Goal: Task Accomplishment & Management: Complete application form

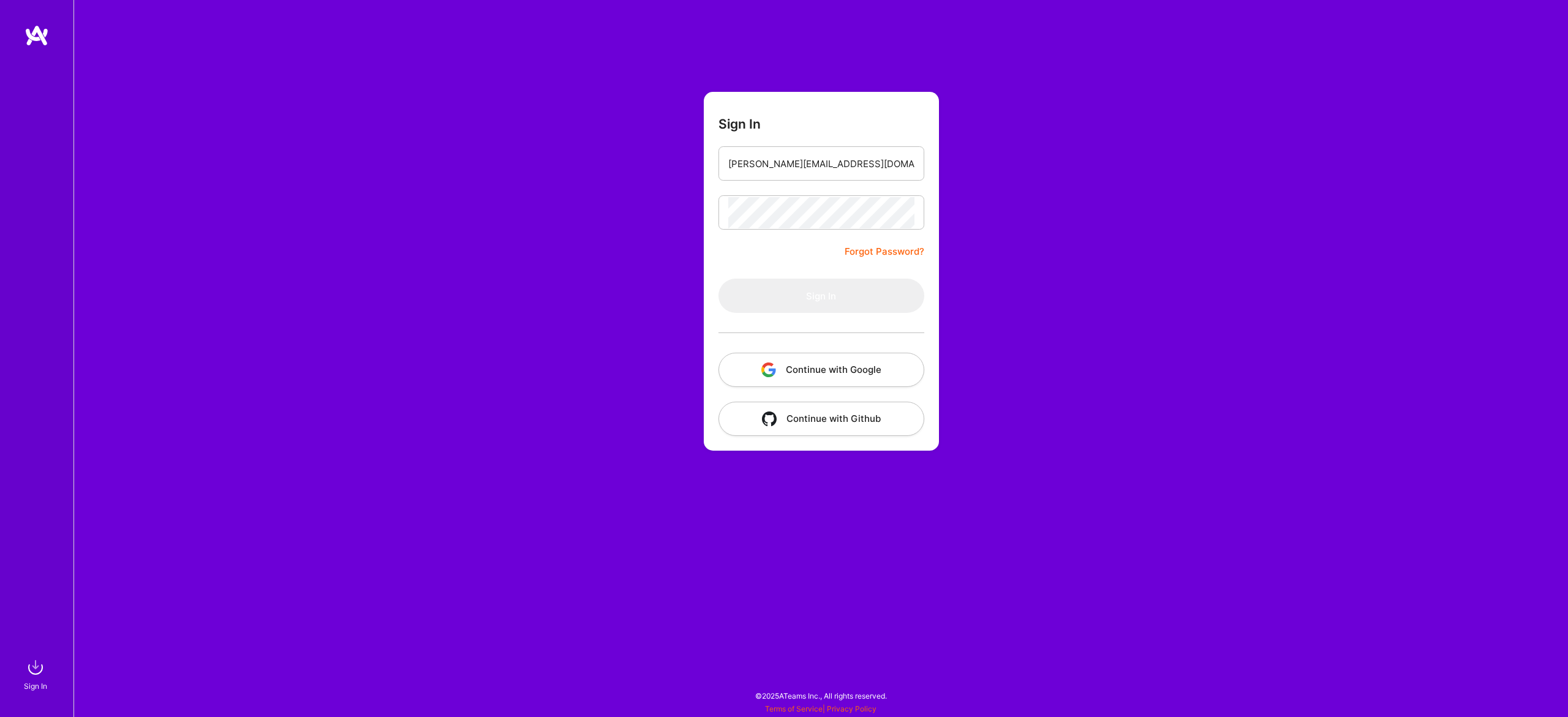
type input "[PERSON_NAME][EMAIL_ADDRESS][DOMAIN_NAME]"
click at [718, 279] on button "Sign In" at bounding box center [821, 296] width 206 height 35
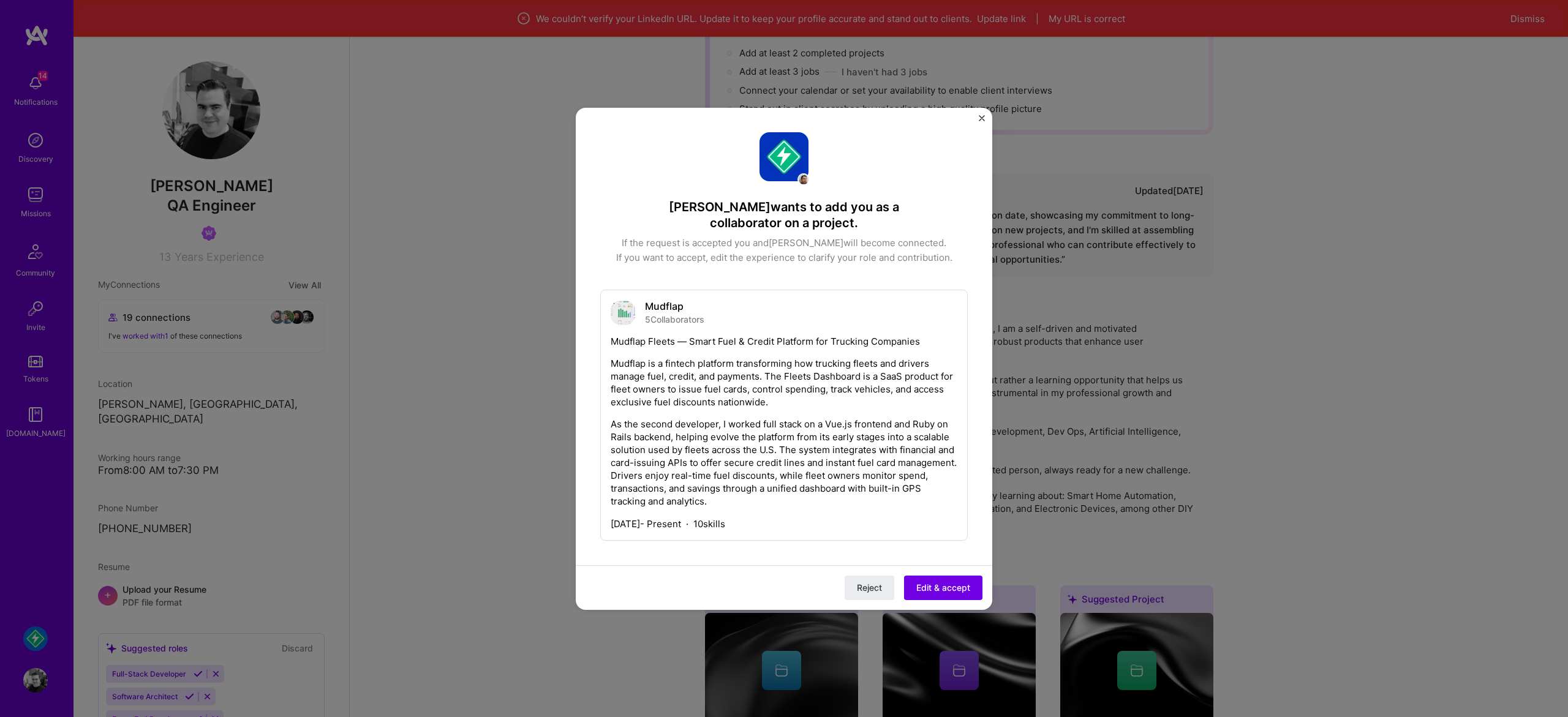
scroll to position [216, 0]
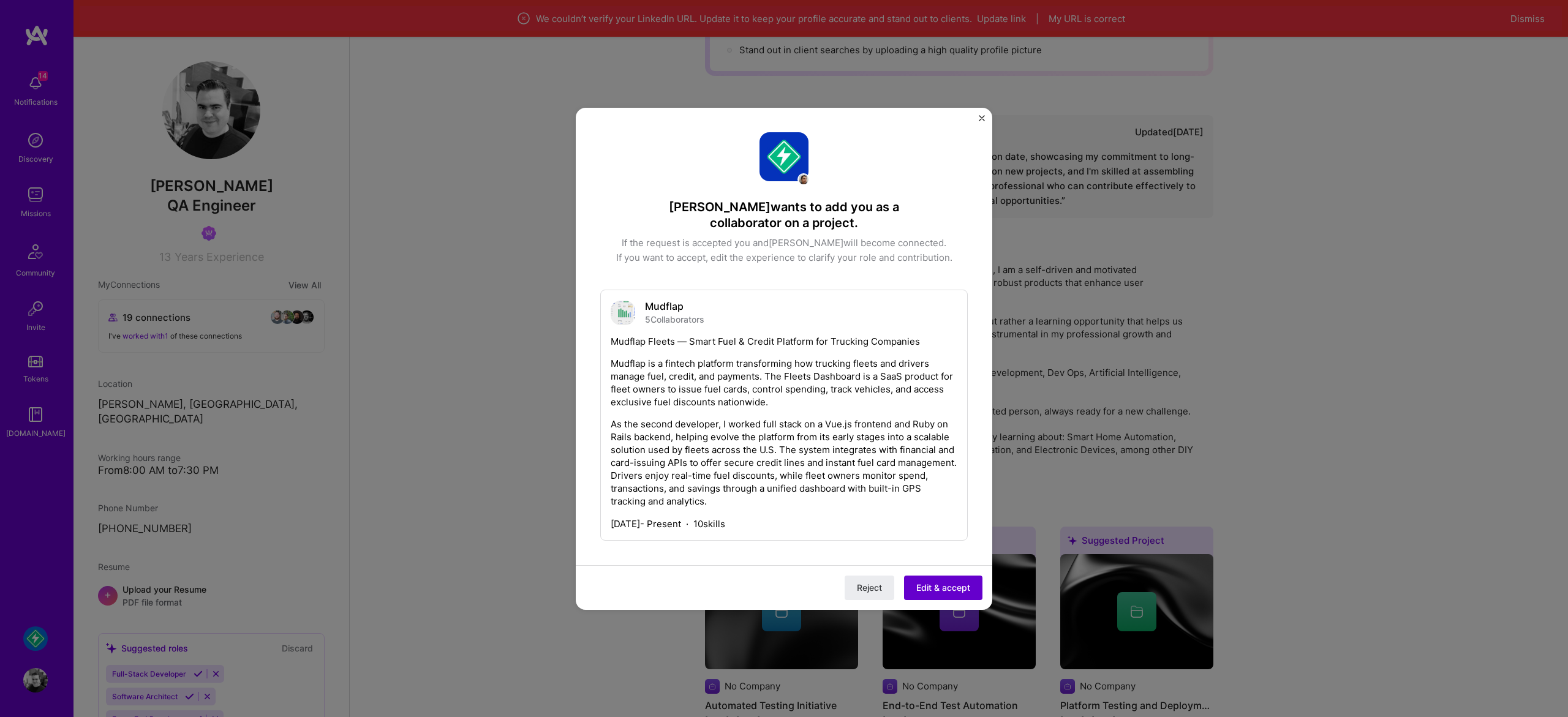
click at [944, 581] on span "Edit & accept" at bounding box center [943, 587] width 54 height 12
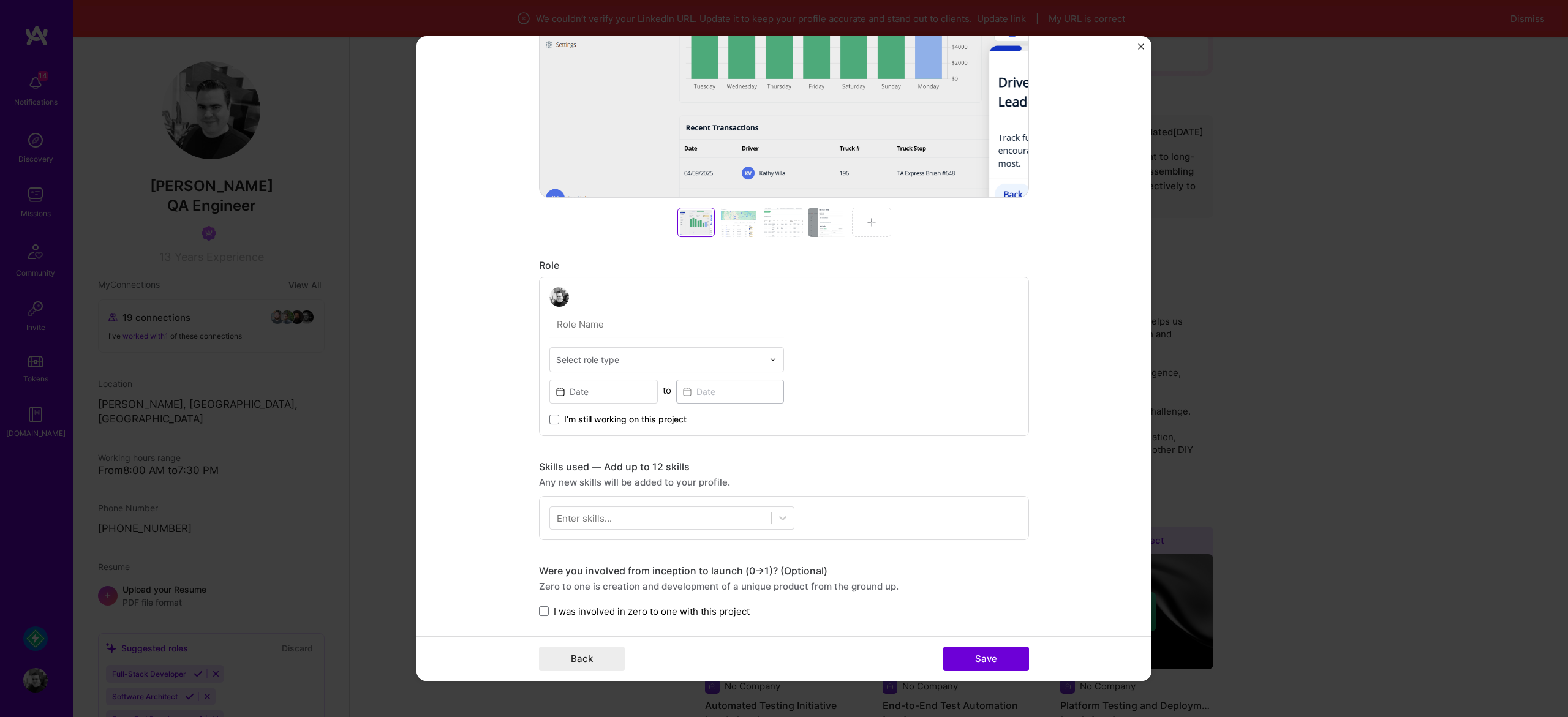
scroll to position [315, 0]
click at [729, 218] on div at bounding box center [739, 220] width 39 height 29
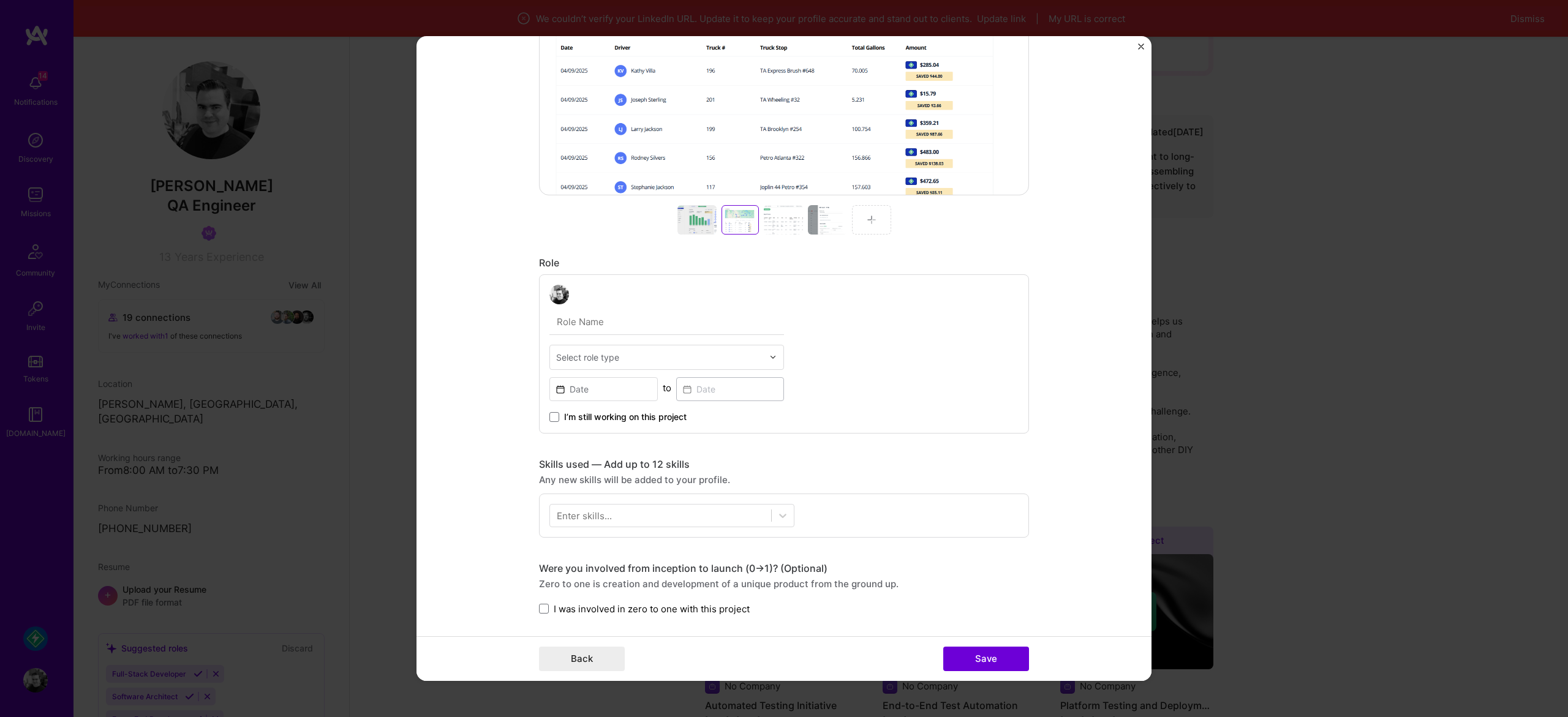
click at [789, 228] on div at bounding box center [783, 220] width 39 height 29
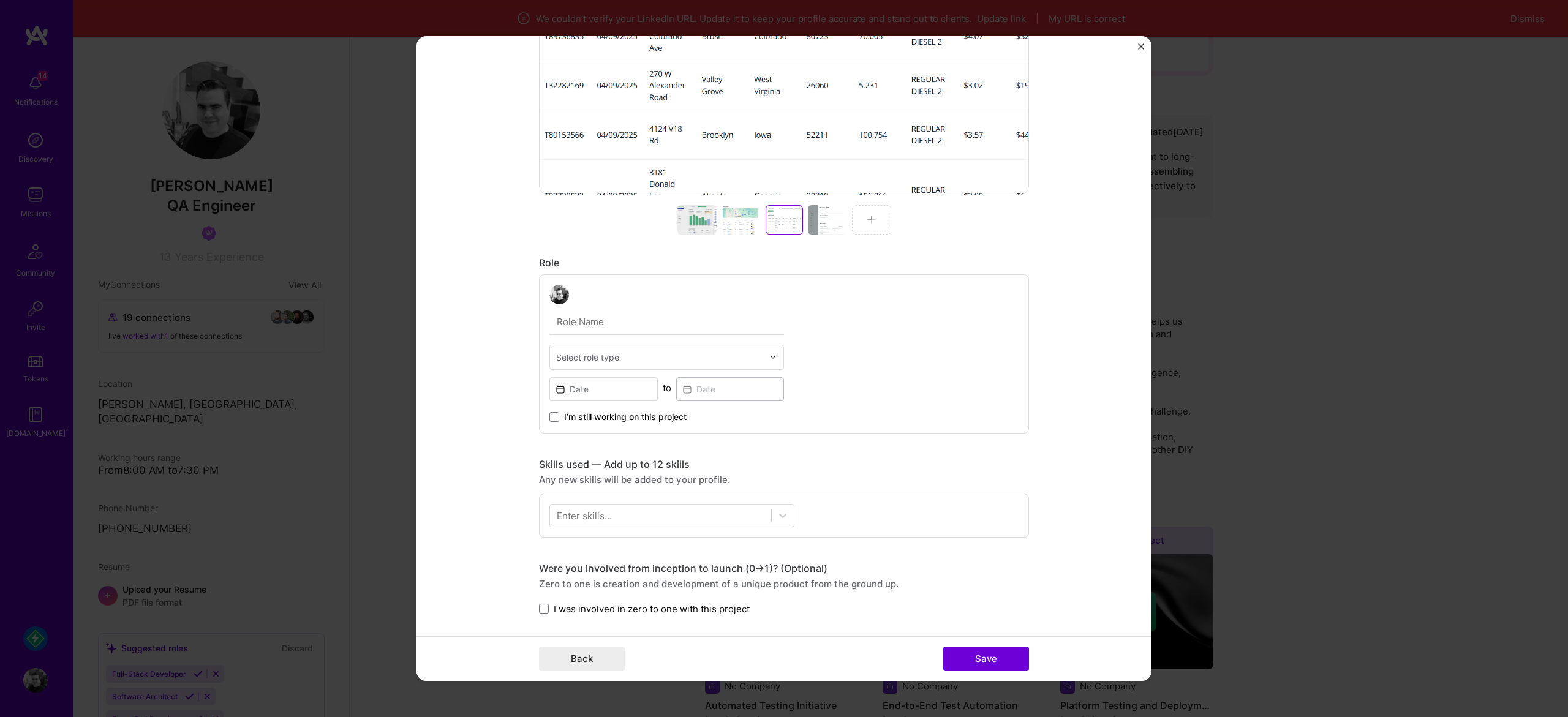
click at [848, 224] on div at bounding box center [784, 220] width 490 height 29
click at [709, 212] on div at bounding box center [697, 220] width 39 height 29
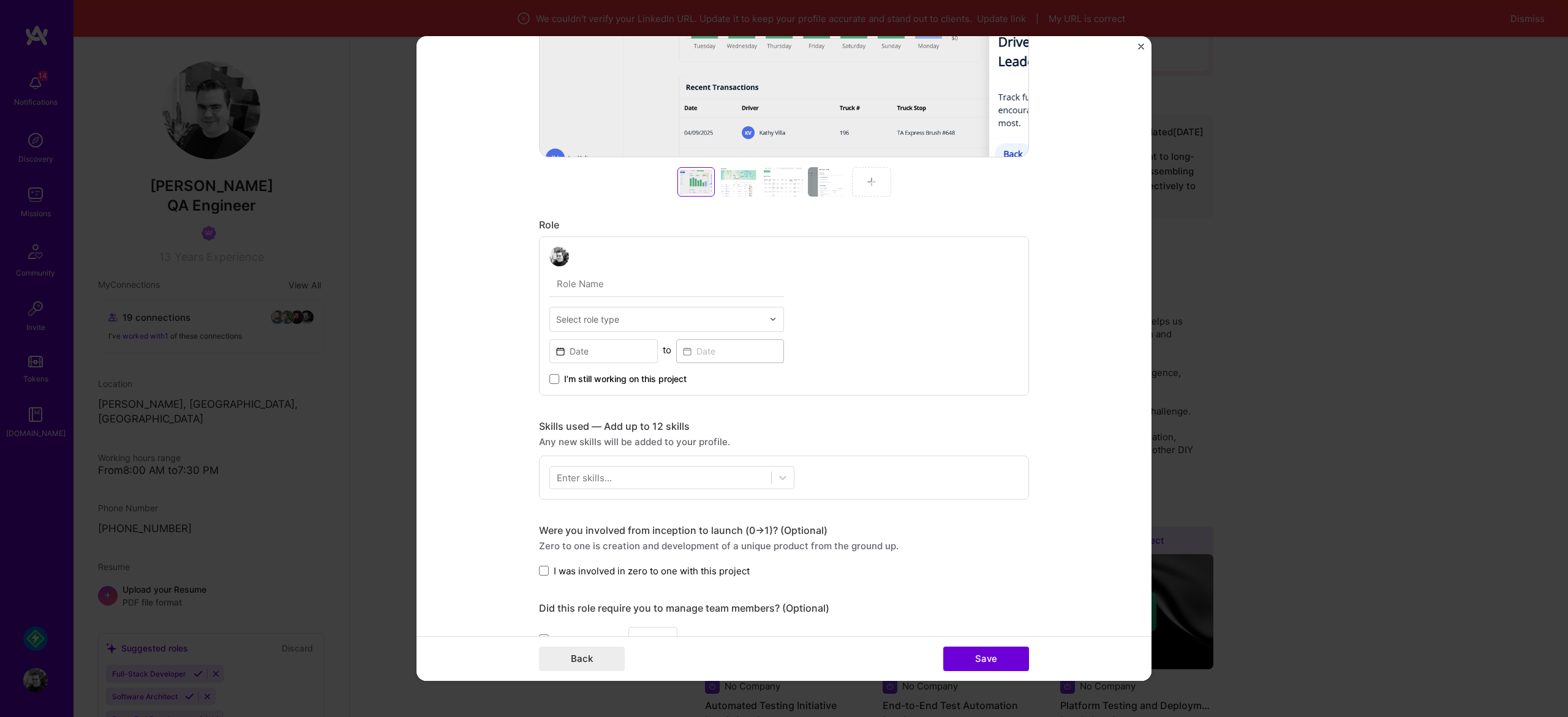
scroll to position [434, 0]
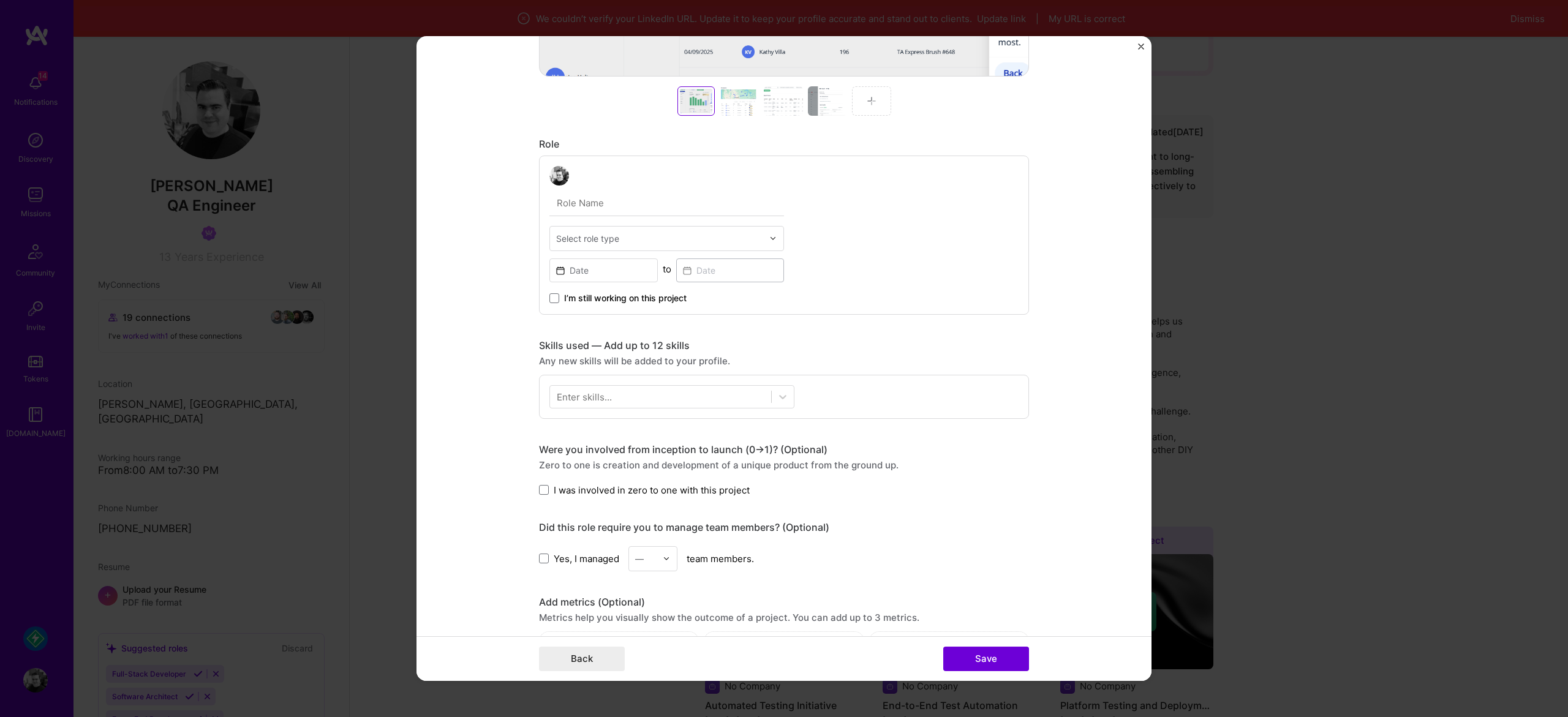
click at [698, 229] on div "Select role type" at bounding box center [659, 239] width 219 height 24
type input "qa"
click at [622, 273] on div "QA Engineer" at bounding box center [666, 271] width 227 height 23
click at [658, 300] on span "I’m still working on this project" at bounding box center [625, 298] width 122 height 12
click at [0, 0] on input "I’m still working on this project" at bounding box center [0, 0] width 0 height 0
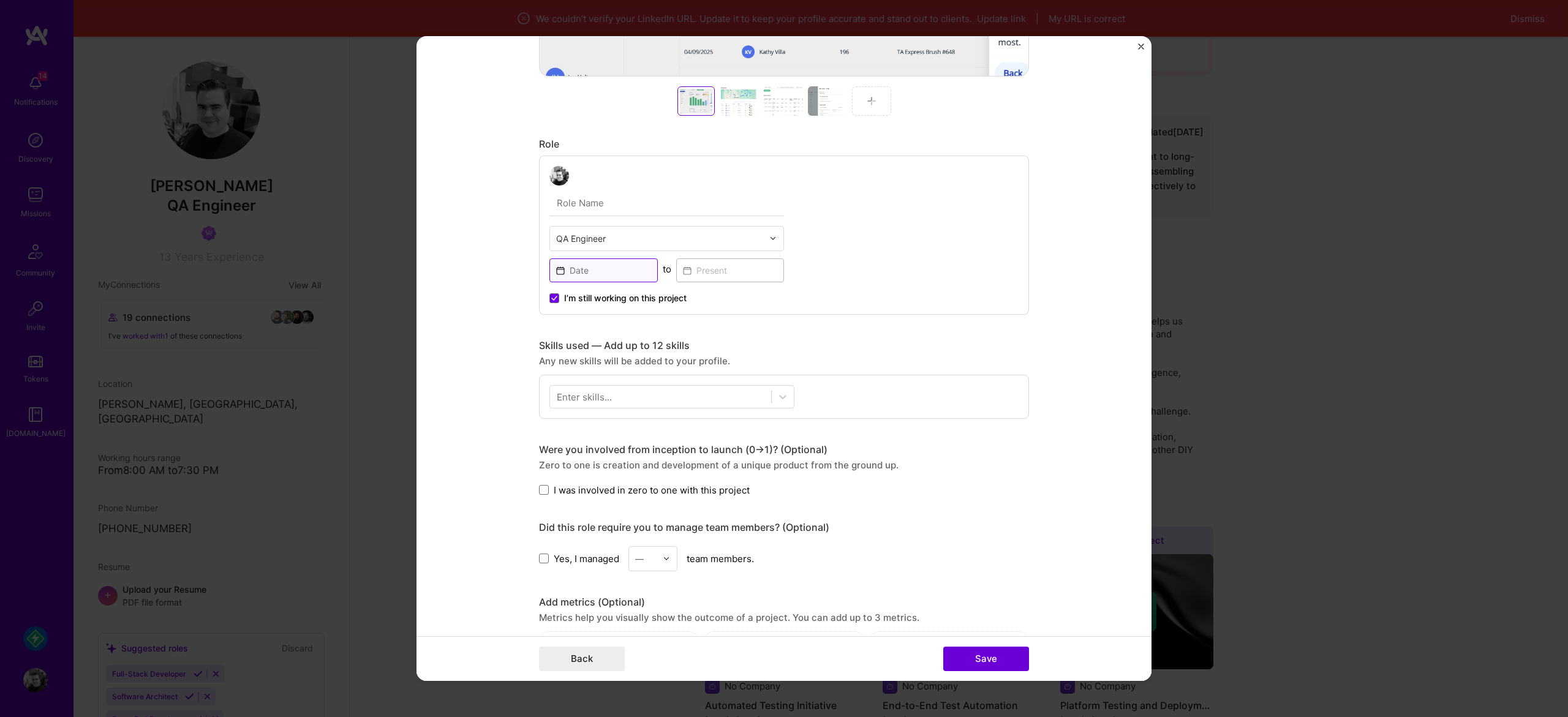
click at [620, 272] on input at bounding box center [603, 270] width 108 height 24
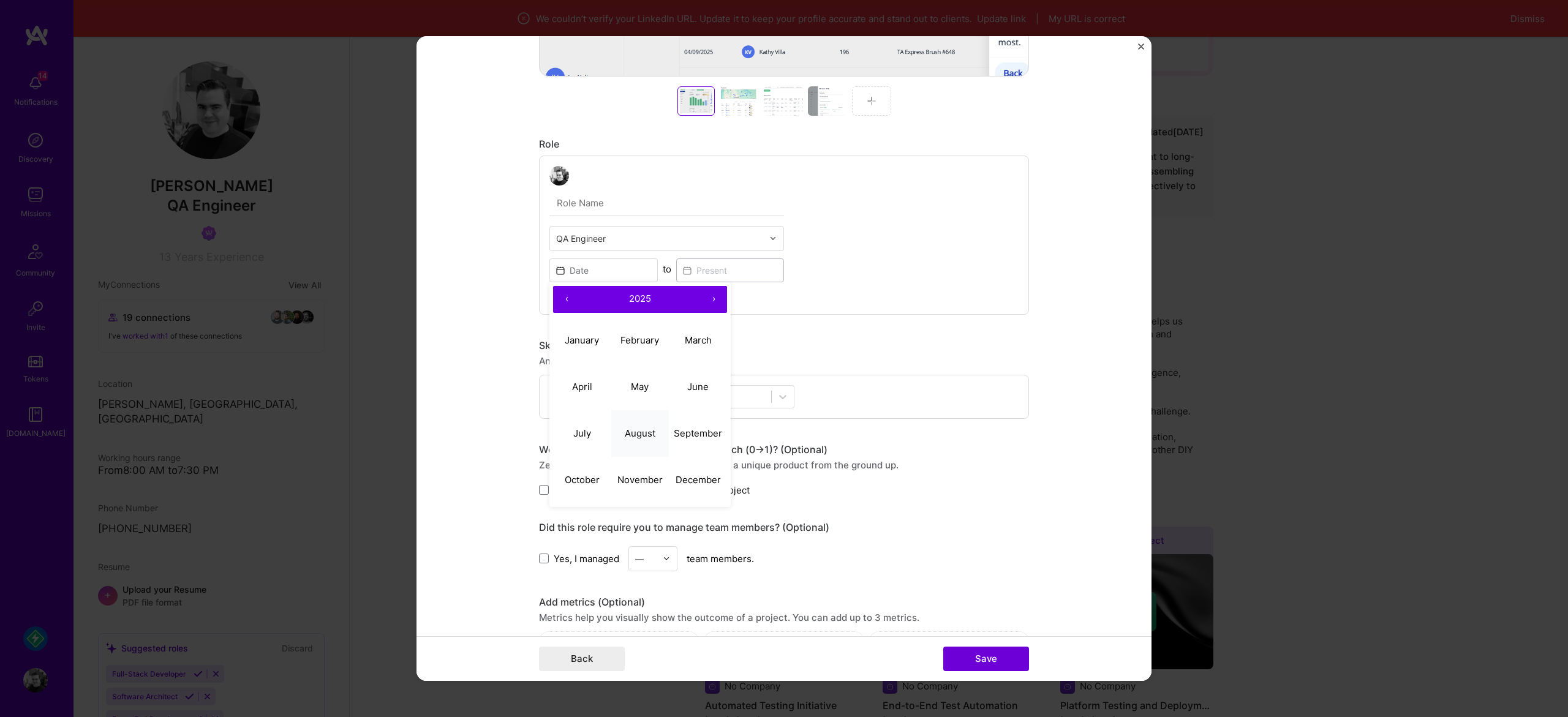
click at [653, 433] on abbr "August" at bounding box center [639, 432] width 30 height 11
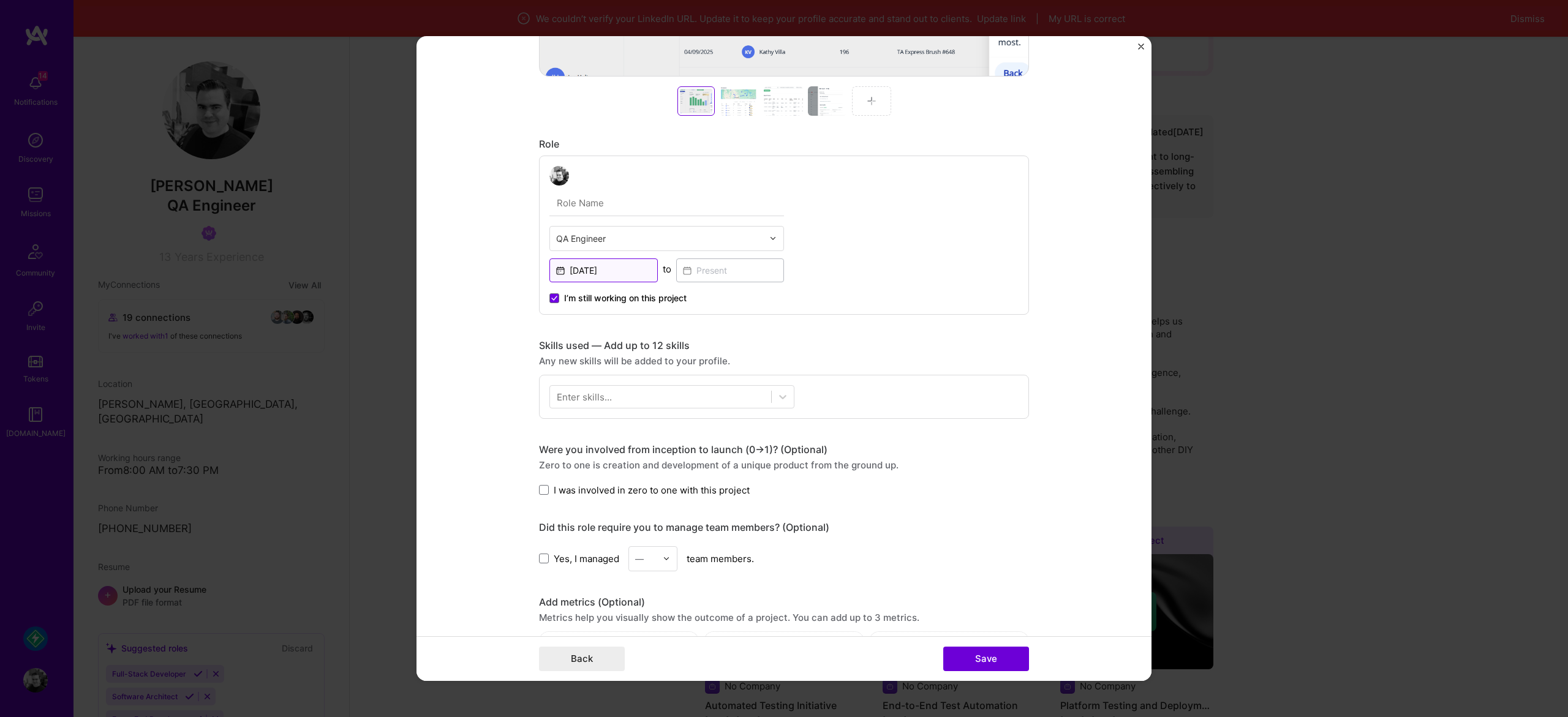
click at [600, 263] on input "[DATE]" at bounding box center [603, 270] width 108 height 24
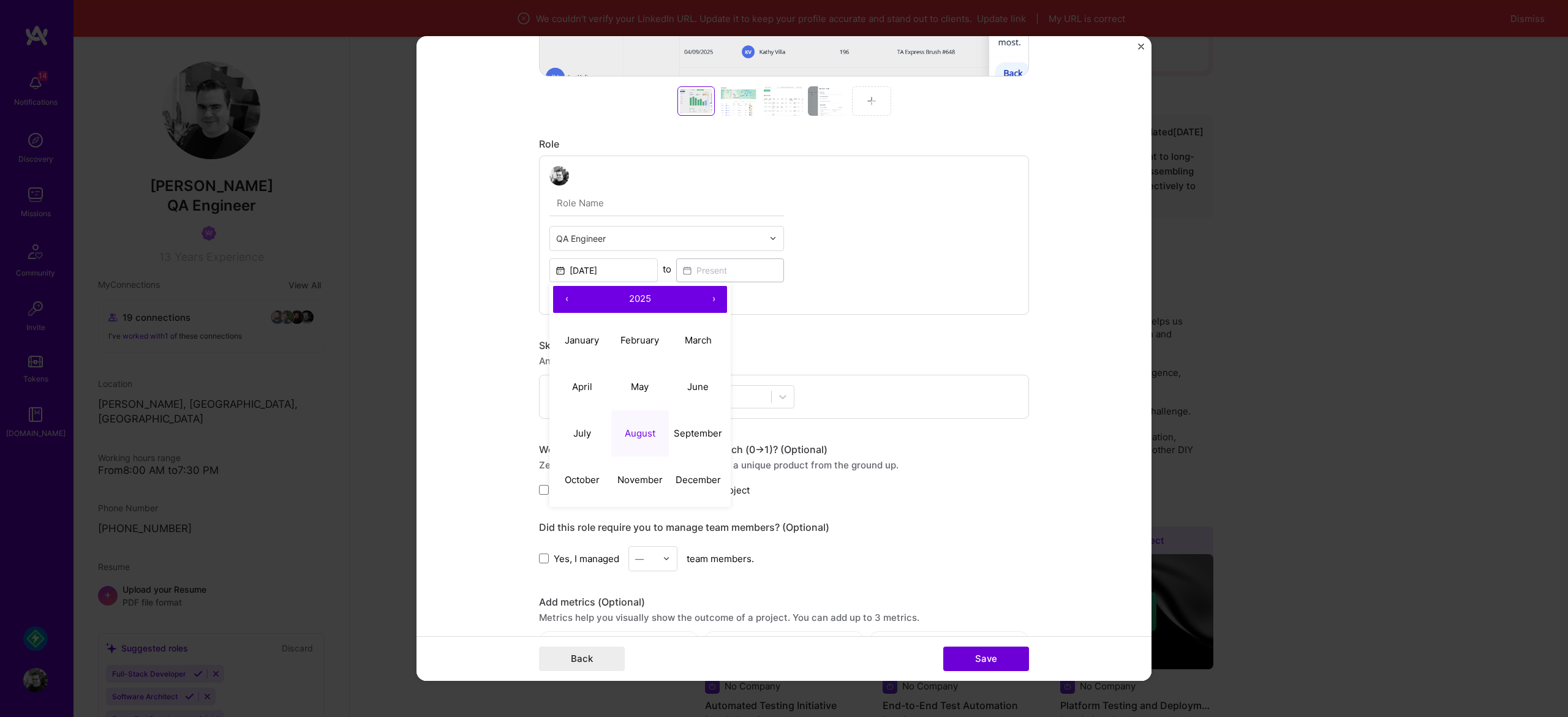
click at [562, 294] on button "‹" at bounding box center [566, 299] width 27 height 27
click at [567, 295] on button "‹" at bounding box center [566, 299] width 27 height 27
click at [567, 297] on button "‹" at bounding box center [566, 299] width 27 height 27
click at [638, 434] on abbr "August" at bounding box center [639, 432] width 30 height 11
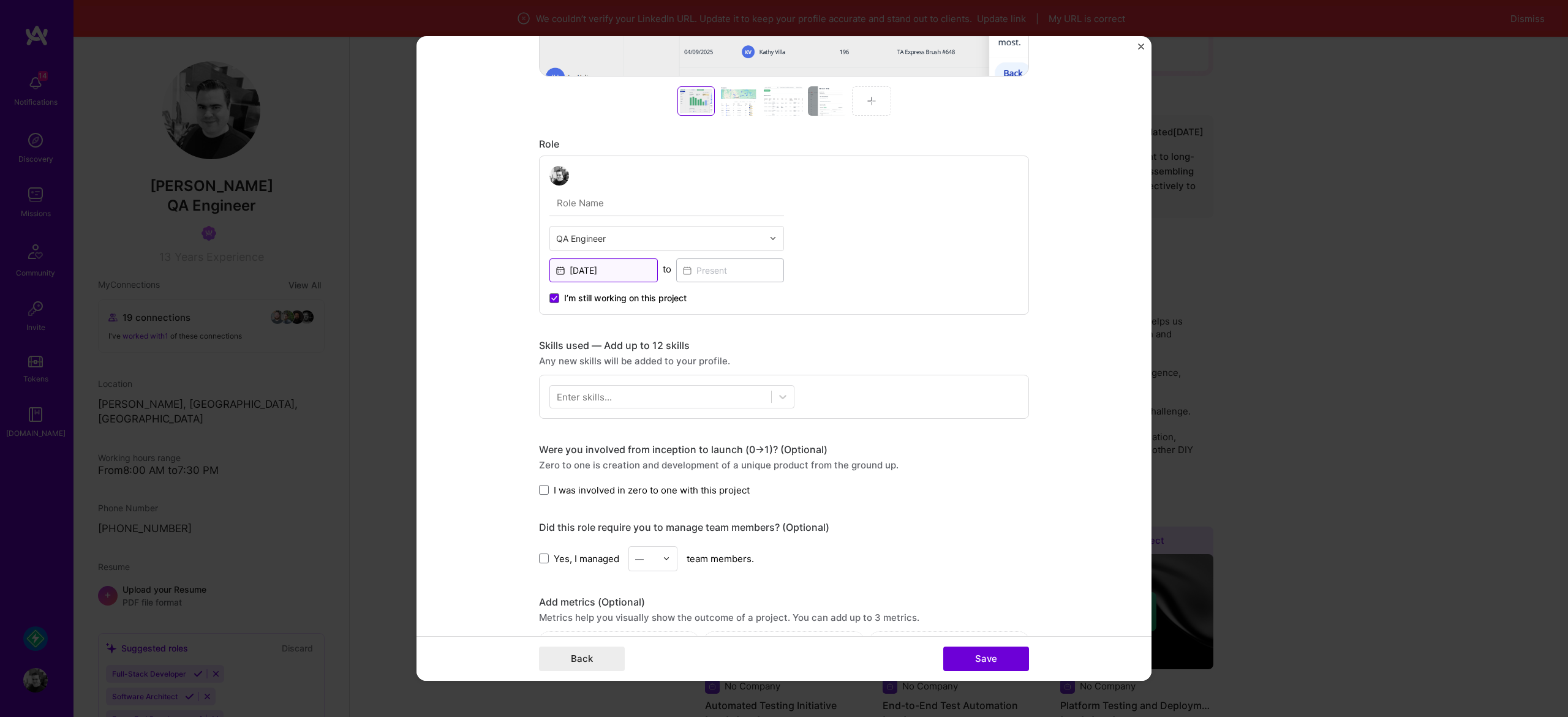
click at [580, 272] on input "[DATE]" at bounding box center [603, 270] width 108 height 24
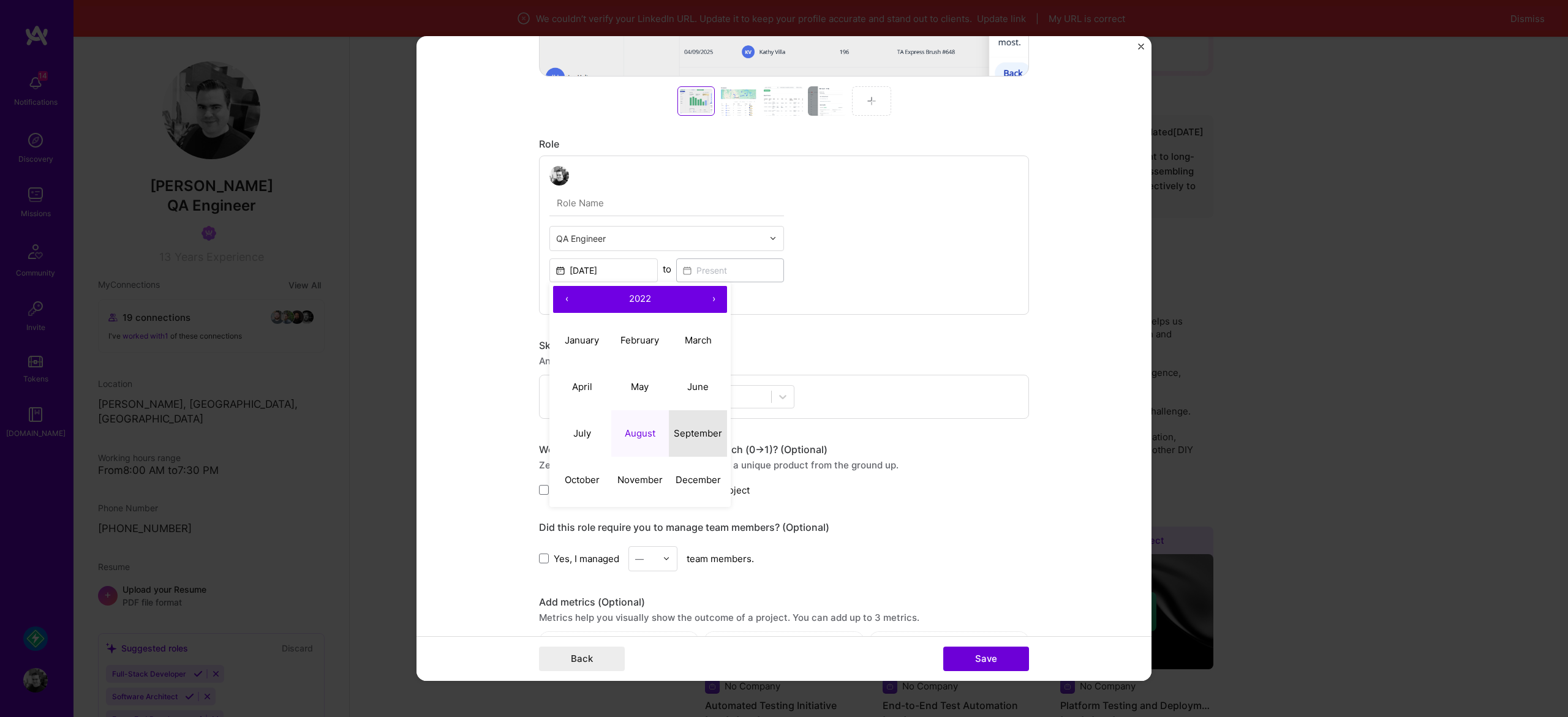
click at [698, 445] on button "September" at bounding box center [697, 434] width 58 height 47
type input "[DATE]"
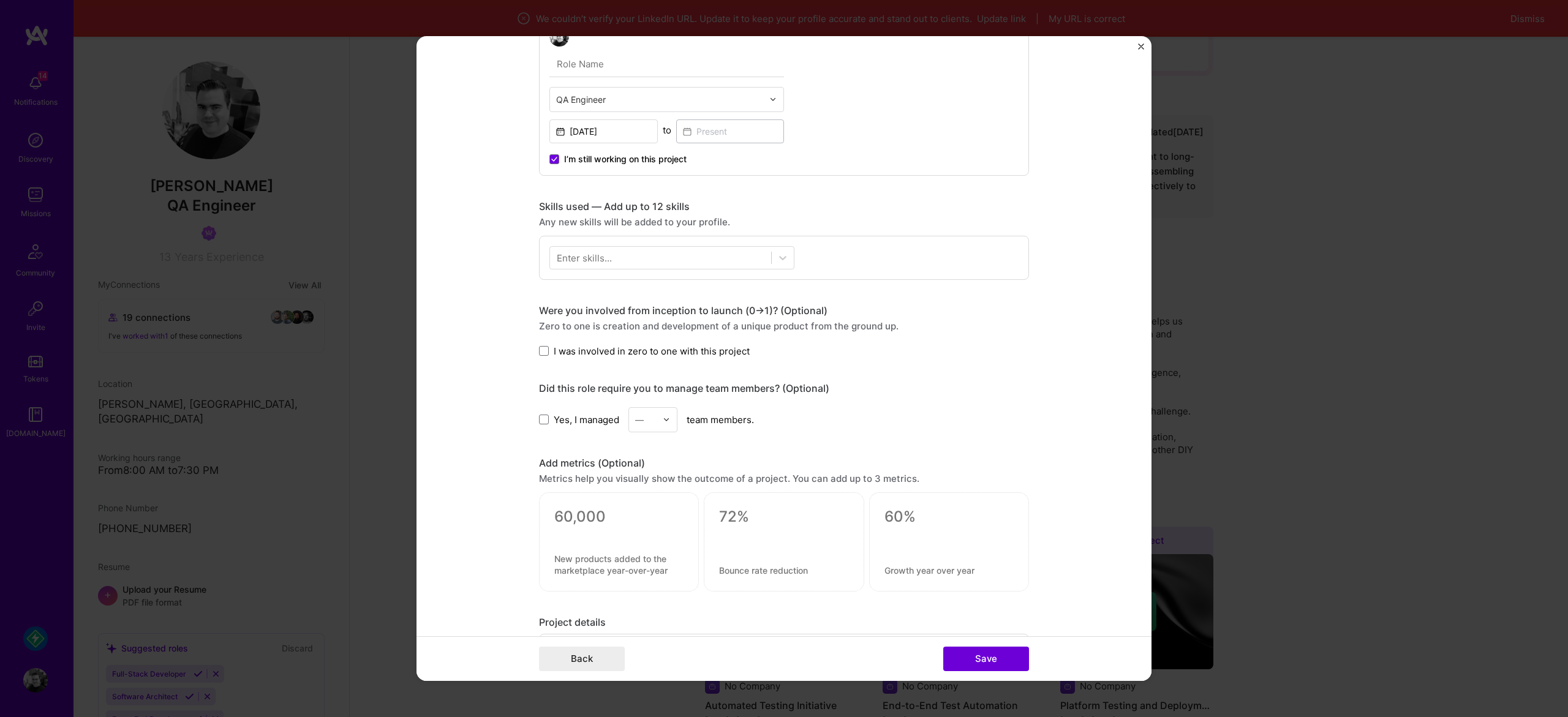
scroll to position [628, 0]
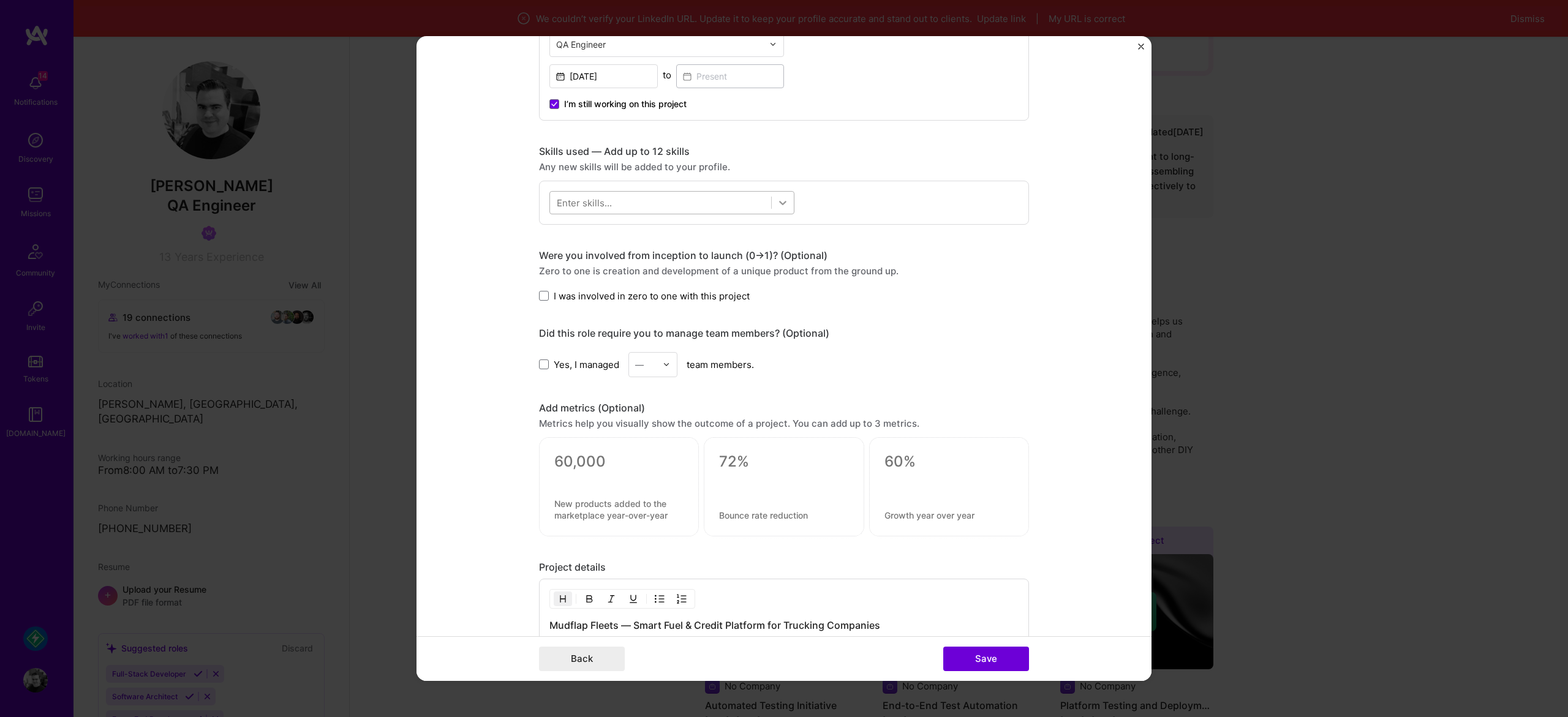
click at [789, 197] on div at bounding box center [782, 202] width 22 height 22
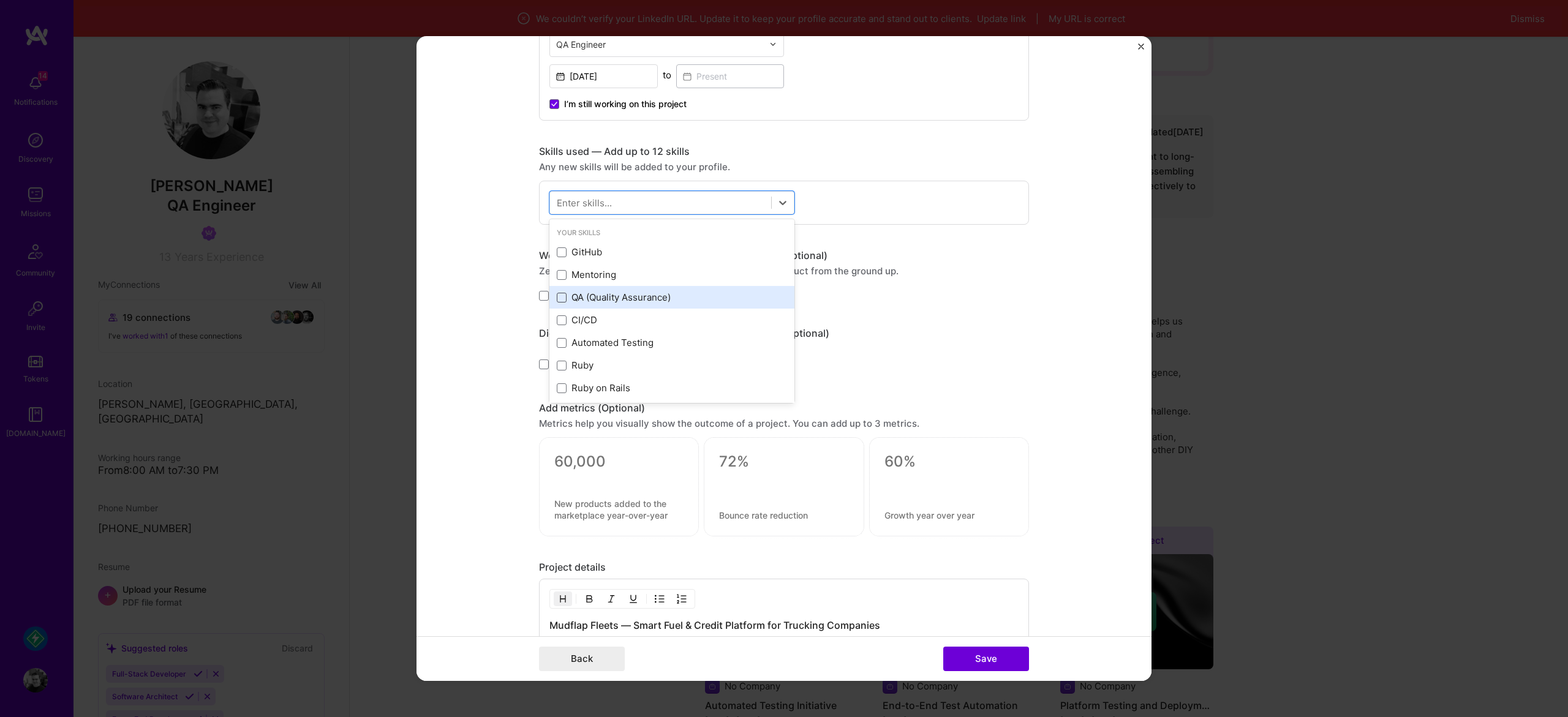
click at [559, 295] on span at bounding box center [561, 297] width 10 height 10
click at [0, 0] on input "checkbox" at bounding box center [0, 0] width 0 height 0
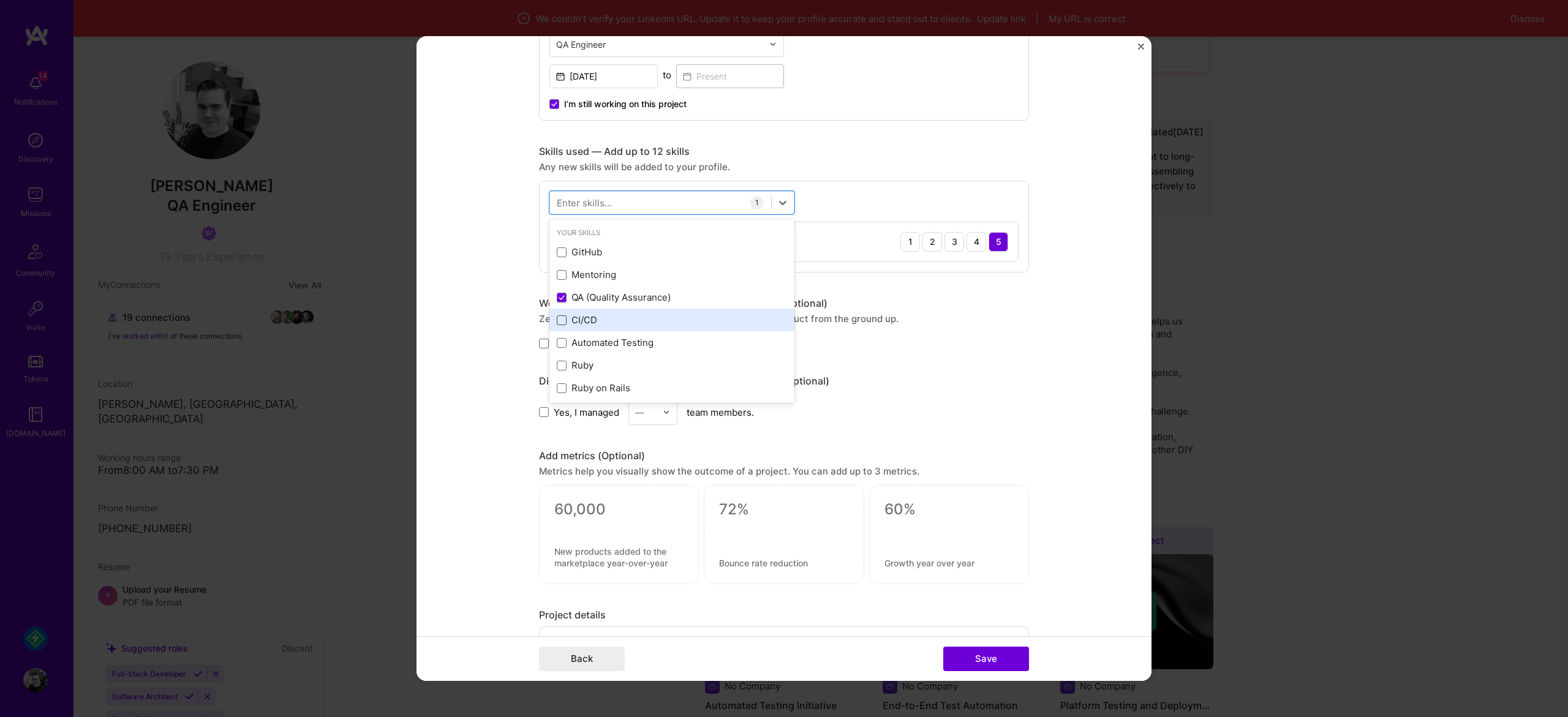
click at [559, 321] on span at bounding box center [561, 320] width 10 height 10
click at [0, 0] on input "checkbox" at bounding box center [0, 0] width 0 height 0
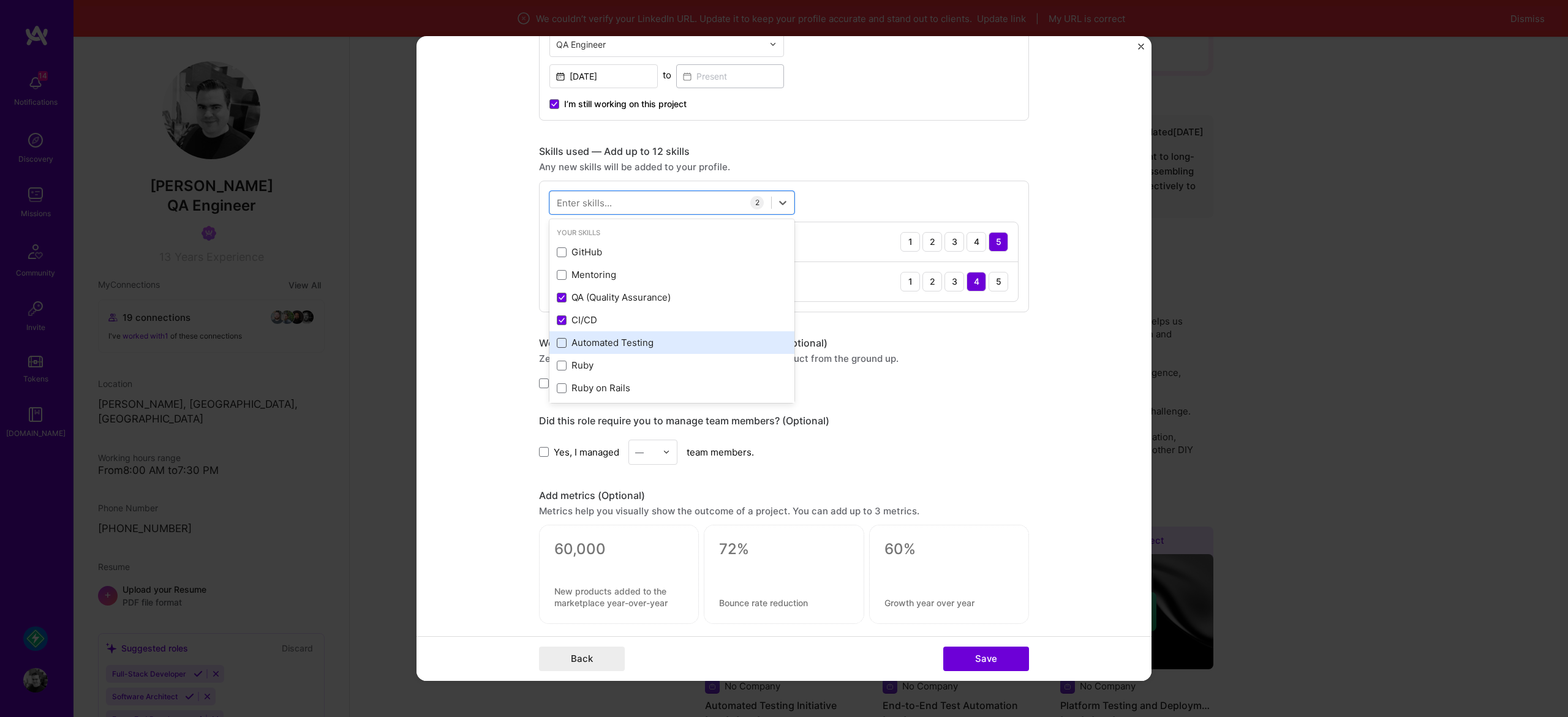
click at [560, 338] on span at bounding box center [561, 342] width 10 height 10
click at [0, 0] on input "checkbox" at bounding box center [0, 0] width 0 height 0
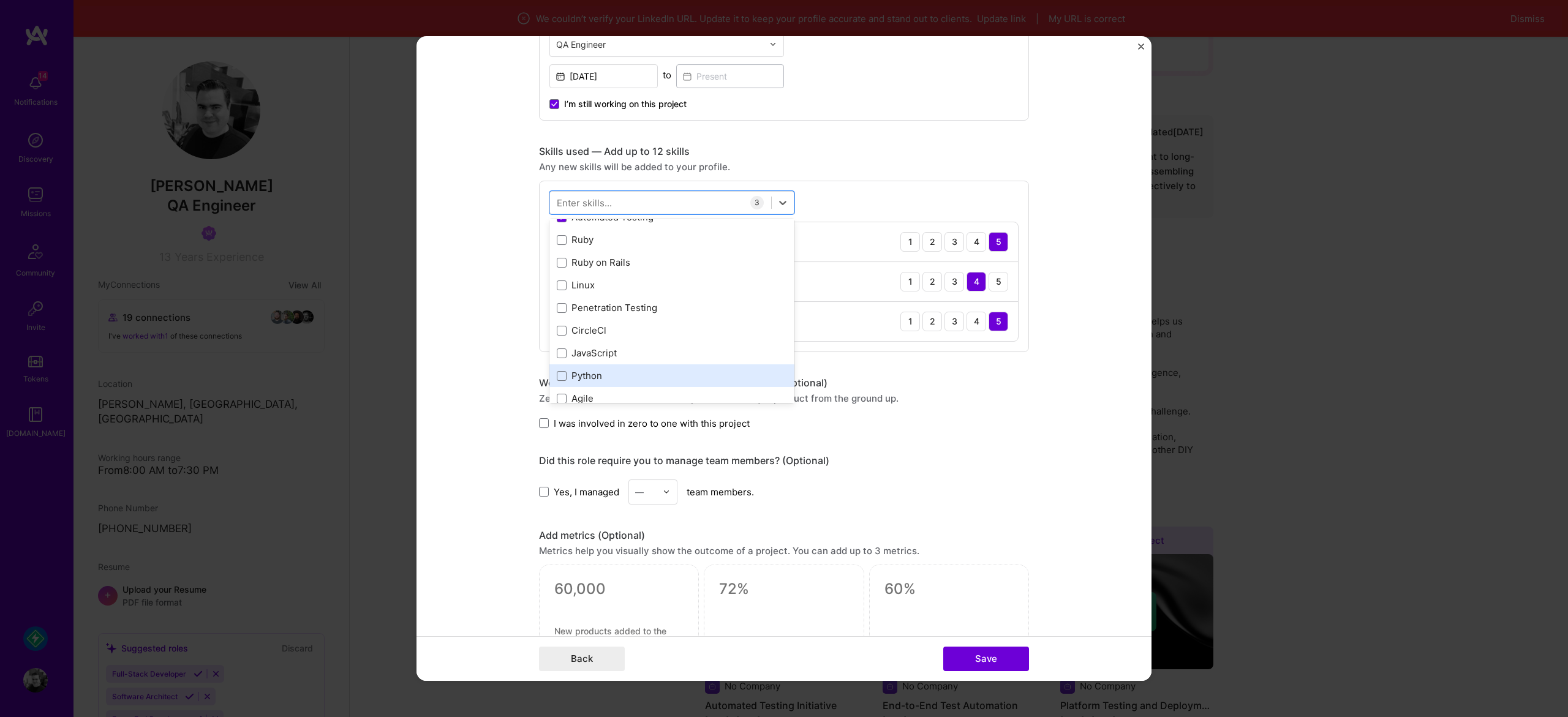
scroll to position [171, 0]
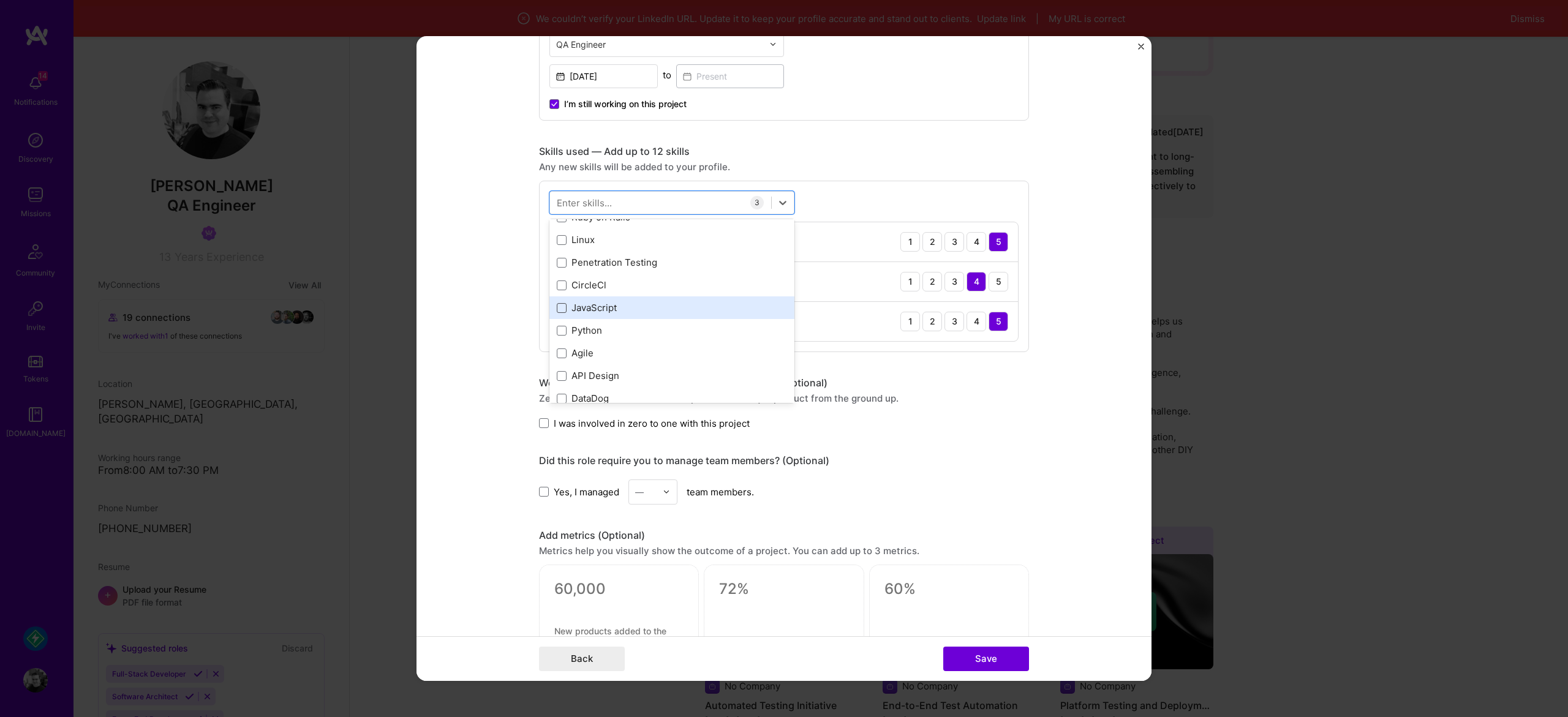
click at [557, 308] on span at bounding box center [561, 307] width 10 height 10
click at [0, 0] on input "checkbox" at bounding box center [0, 0] width 0 height 0
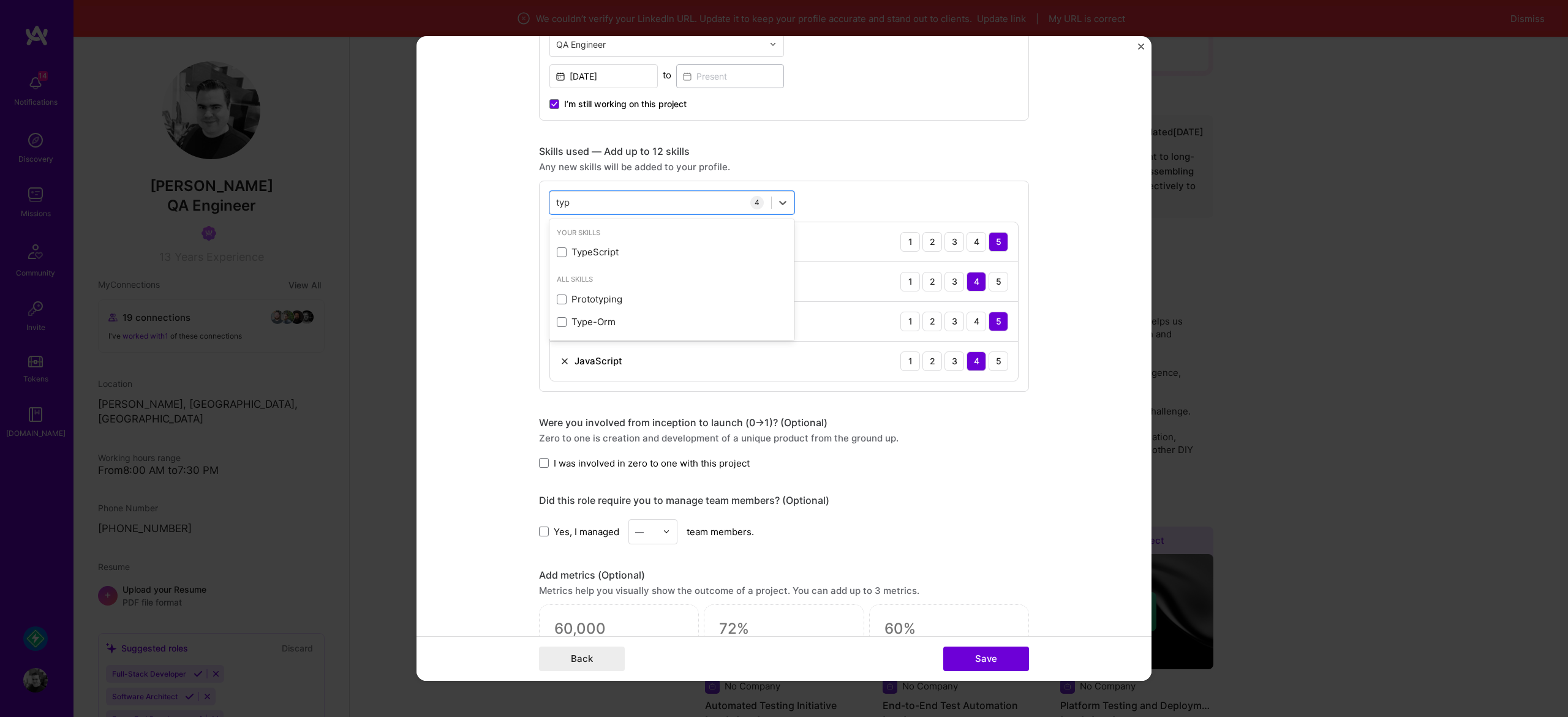
scroll to position [0, 0]
click at [557, 252] on div "TypeScript" at bounding box center [671, 252] width 245 height 23
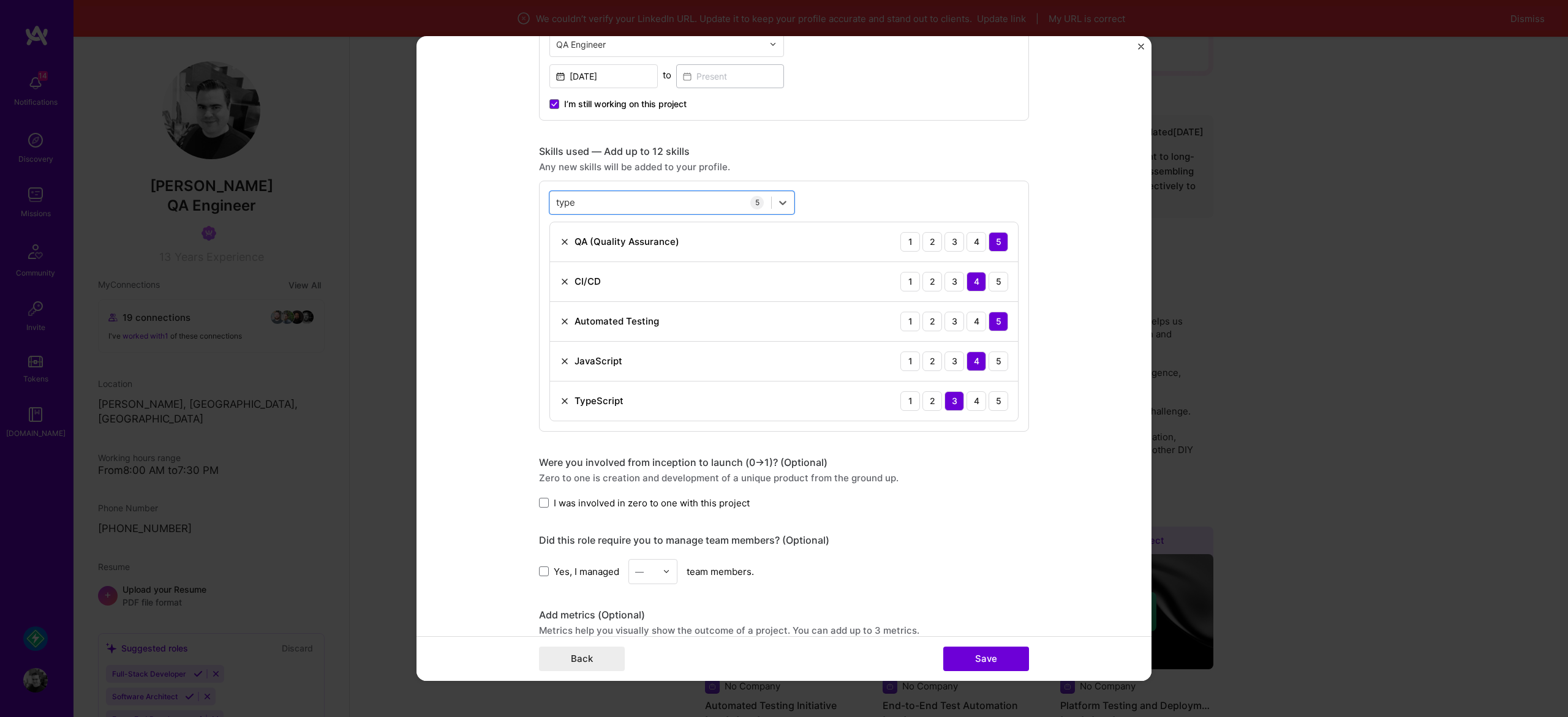
drag, startPoint x: 601, startPoint y: 202, endPoint x: 505, endPoint y: 195, distance: 96.3
click at [512, 194] on form "Shared experience You were added to this experience by a collaborator. Edit the…" at bounding box center [784, 231] width 735 height 1597
type input "cypre"
click at [595, 252] on div "Cypress" at bounding box center [672, 251] width 230 height 13
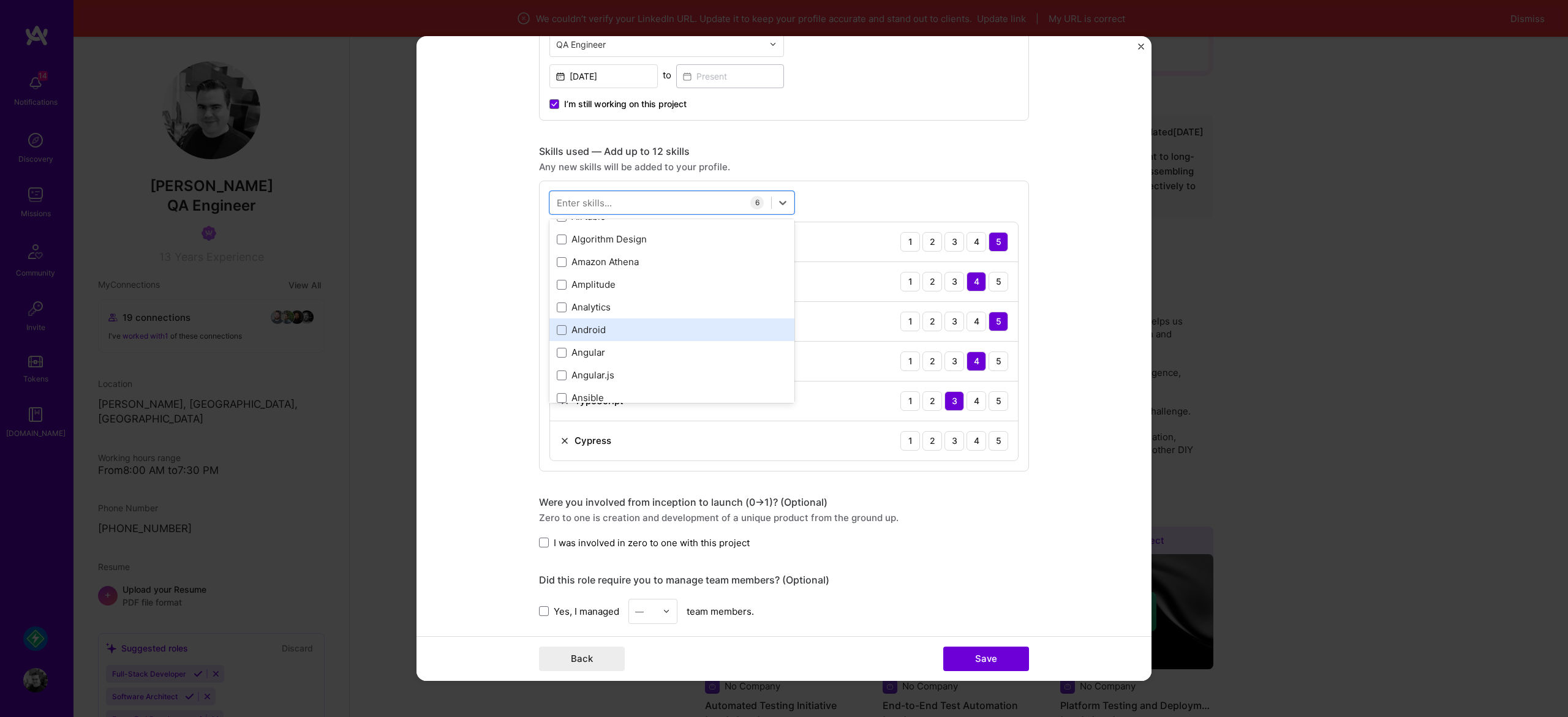
scroll to position [1122, 0]
click at [558, 333] on span at bounding box center [561, 332] width 10 height 10
click at [0, 0] on input "checkbox" at bounding box center [0, 0] width 0 height 0
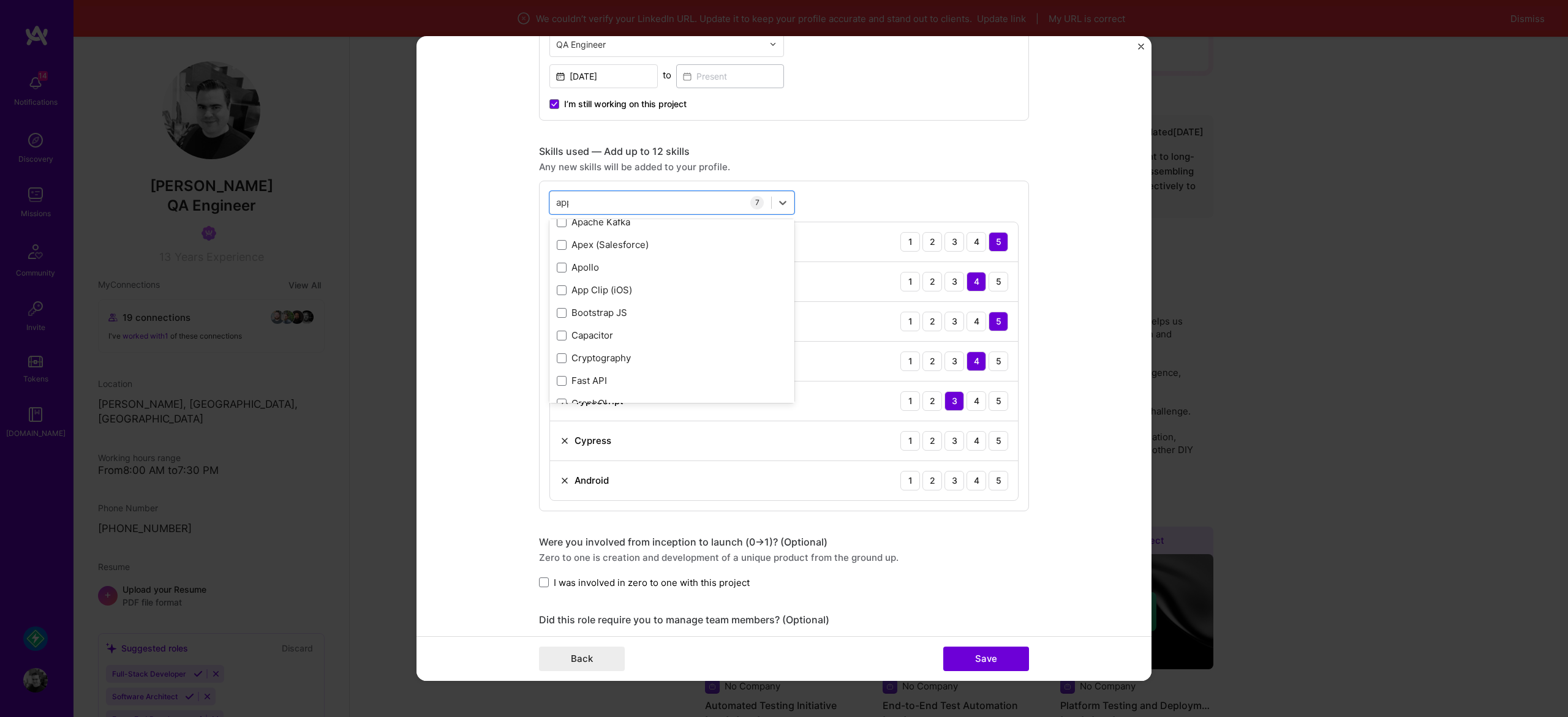
scroll to position [0, 0]
type input "Appium"
type input "Webdriv"
type input "Ios"
click at [587, 270] on div "iOS" at bounding box center [672, 275] width 230 height 13
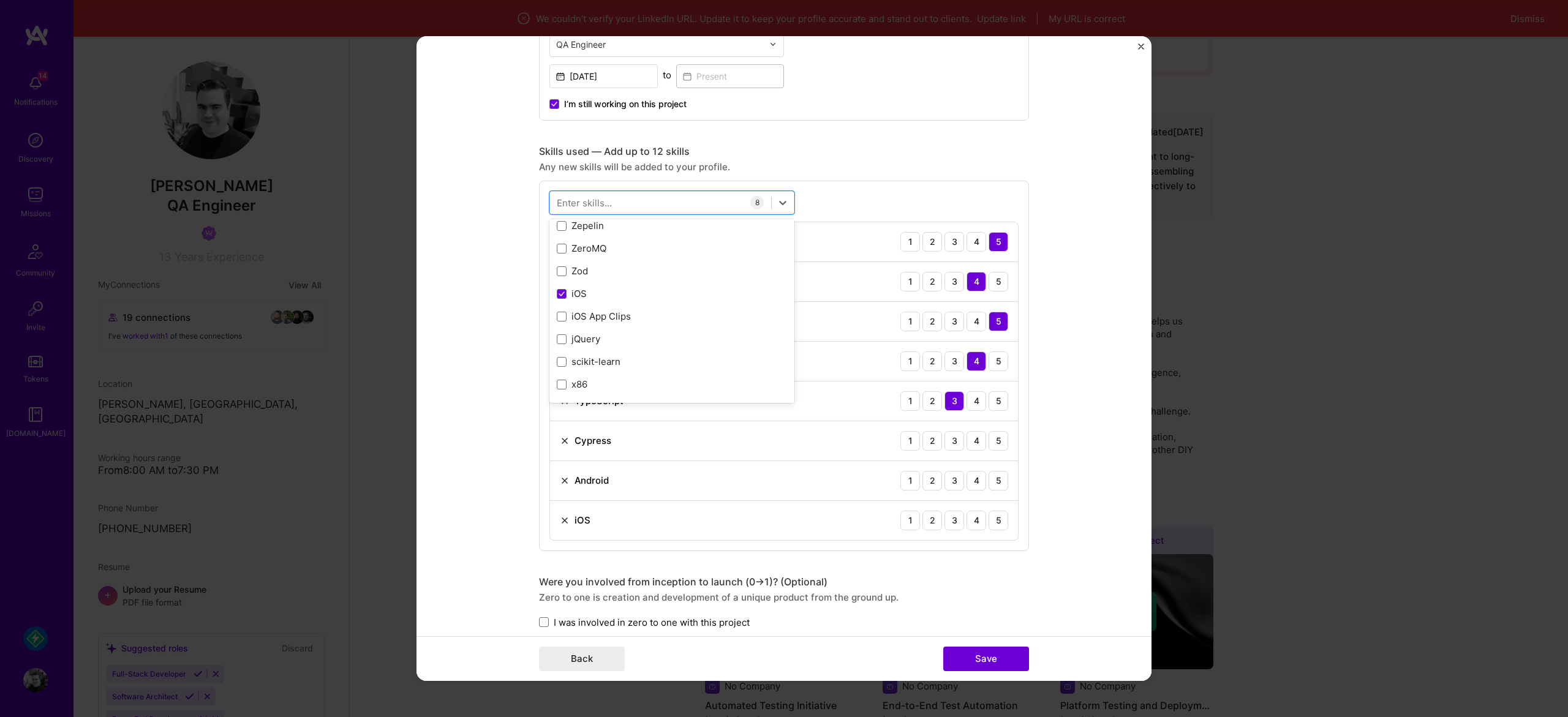
scroll to position [8432, 0]
click at [477, 402] on form "Shared experience You were added to this experience by a collaborator. Edit the…" at bounding box center [784, 291] width 735 height 1716
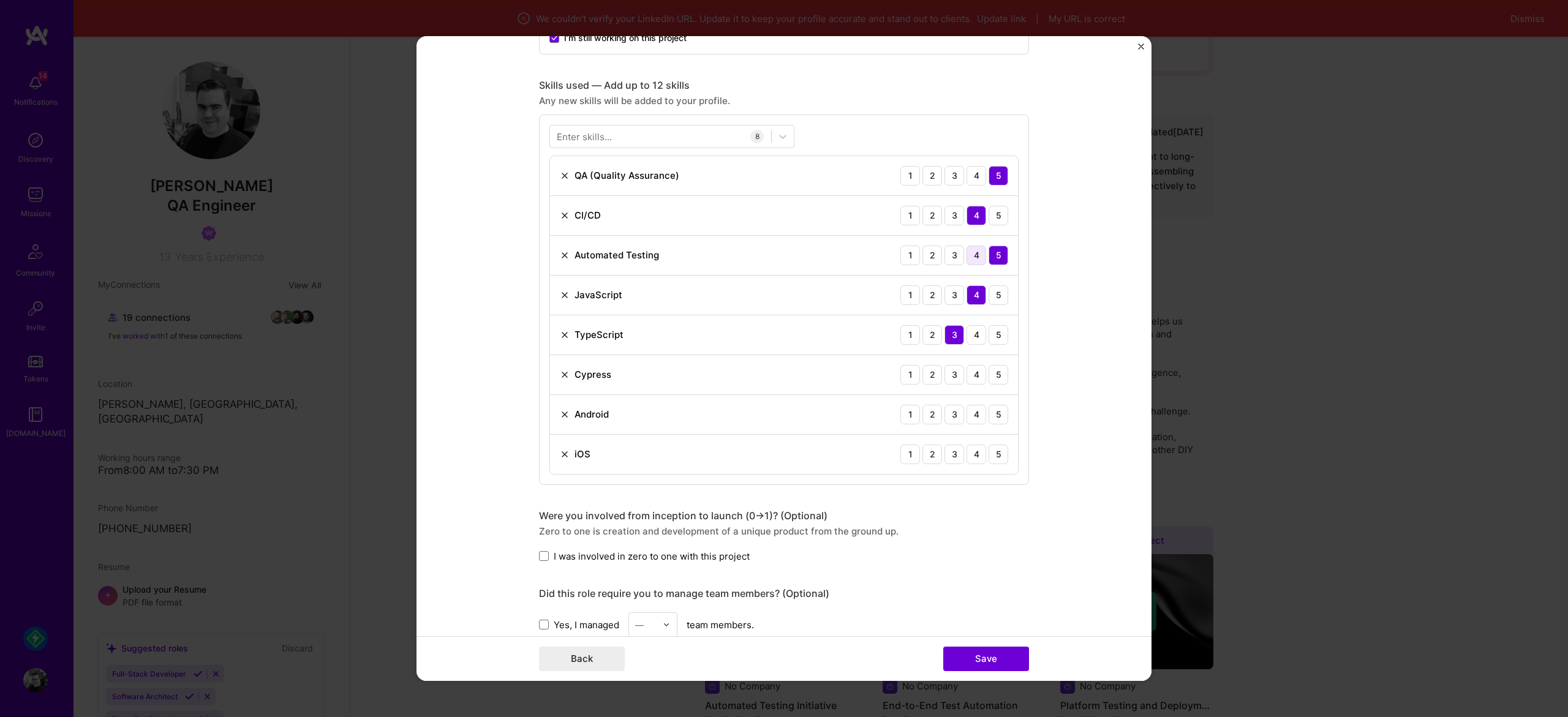
scroll to position [631, 0]
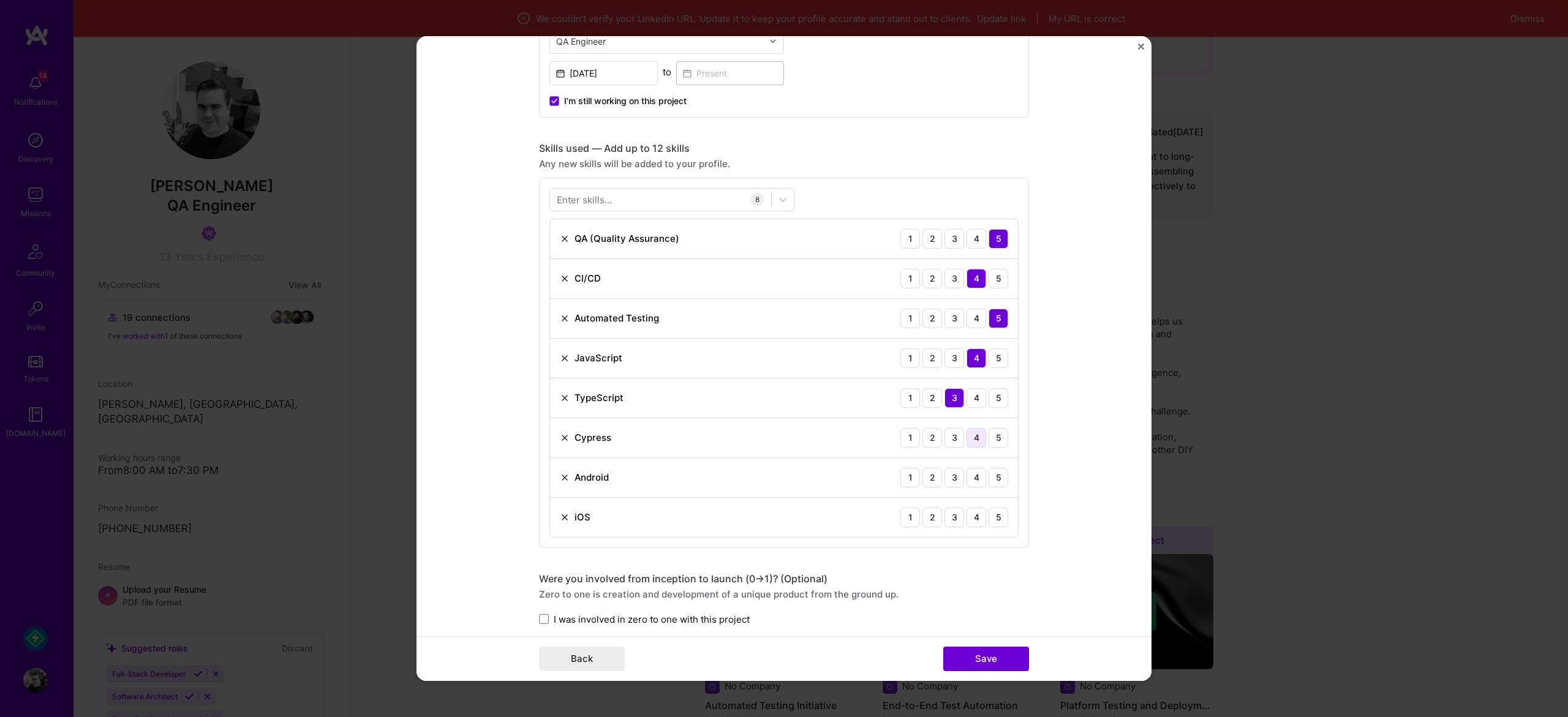
click at [979, 440] on div "4" at bounding box center [976, 437] width 20 height 20
click at [995, 443] on div "5" at bounding box center [998, 437] width 20 height 20
drag, startPoint x: 1001, startPoint y: 479, endPoint x: 998, endPoint y: 501, distance: 22.2
click at [1001, 479] on div "5" at bounding box center [998, 477] width 20 height 20
click at [995, 520] on div "5" at bounding box center [998, 517] width 20 height 20
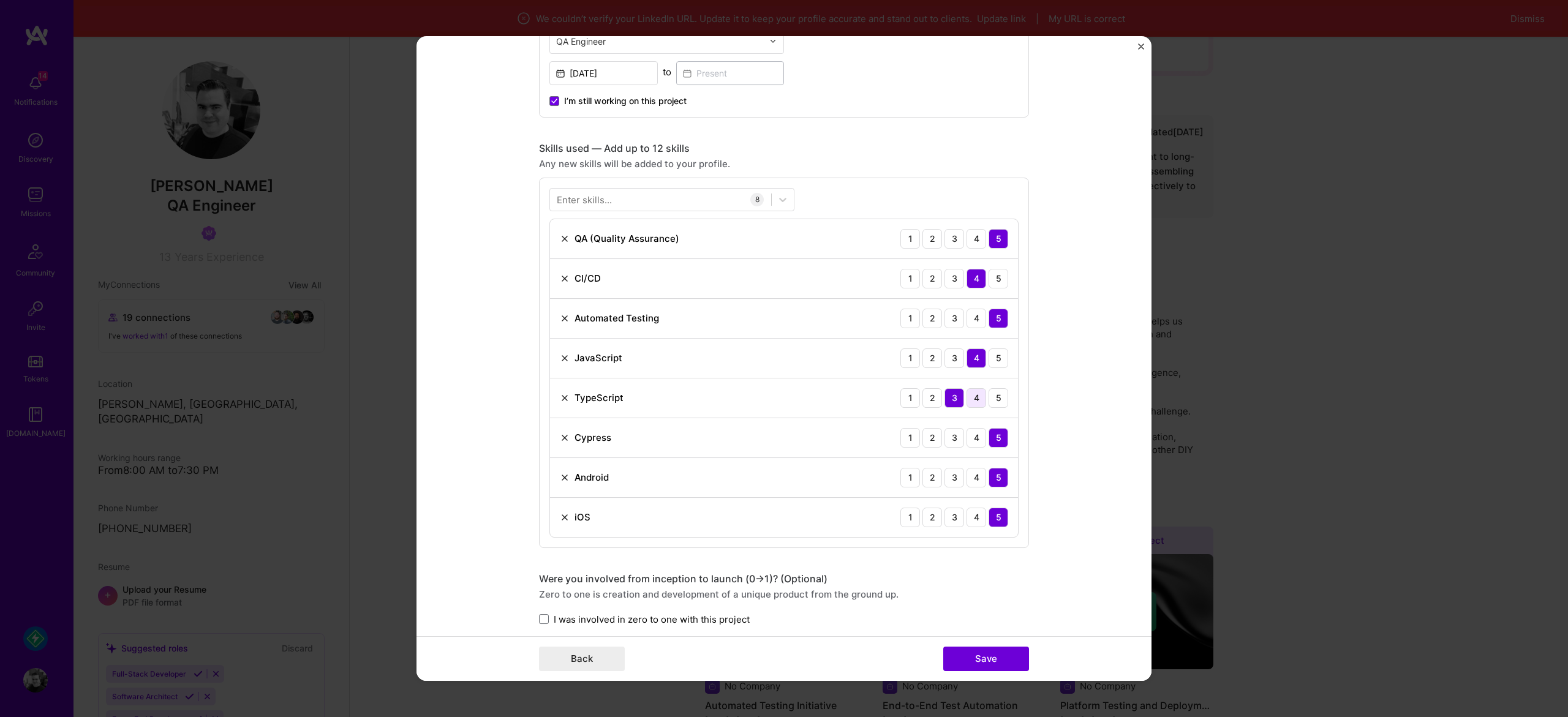
click at [975, 398] on div "4" at bounding box center [976, 397] width 20 height 20
click at [956, 400] on div "3" at bounding box center [954, 397] width 20 height 20
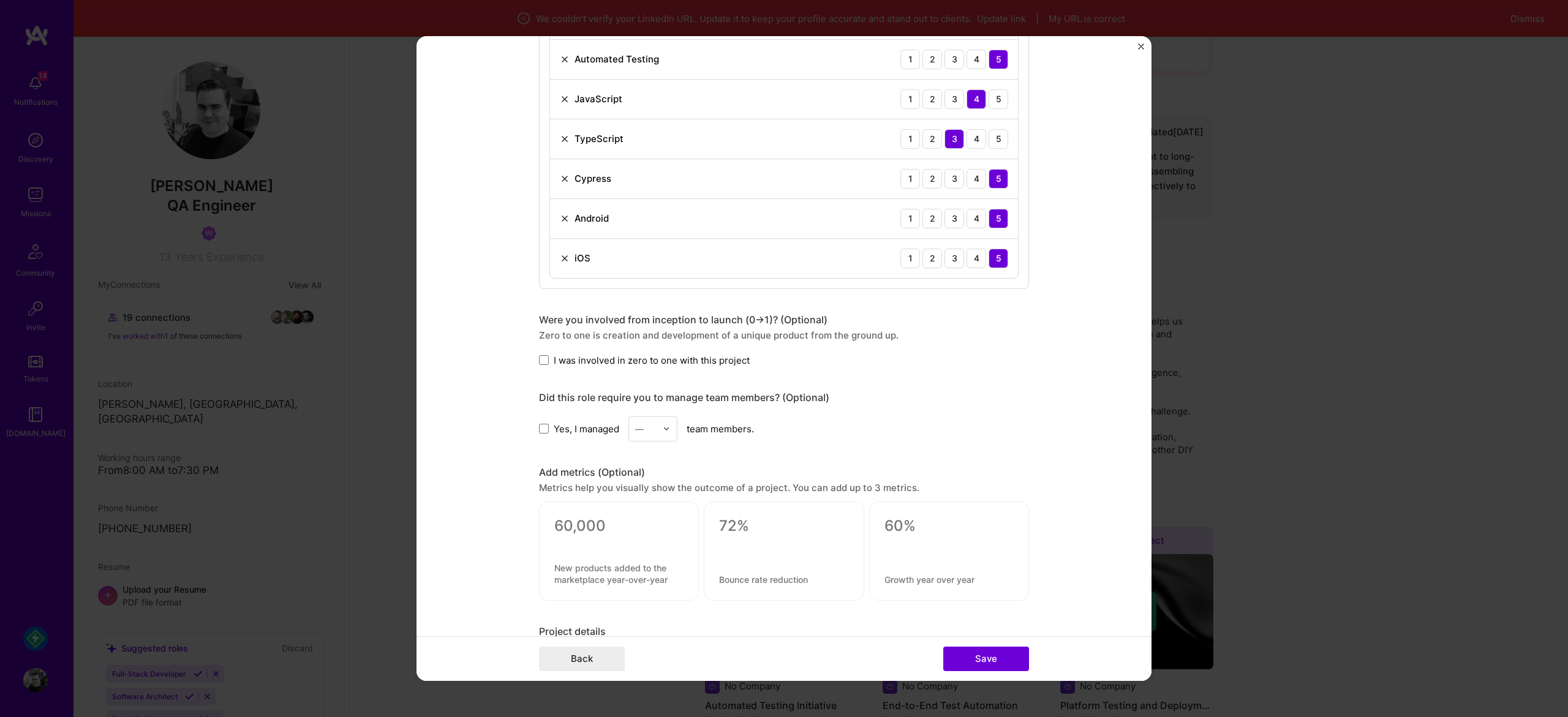
scroll to position [992, 0]
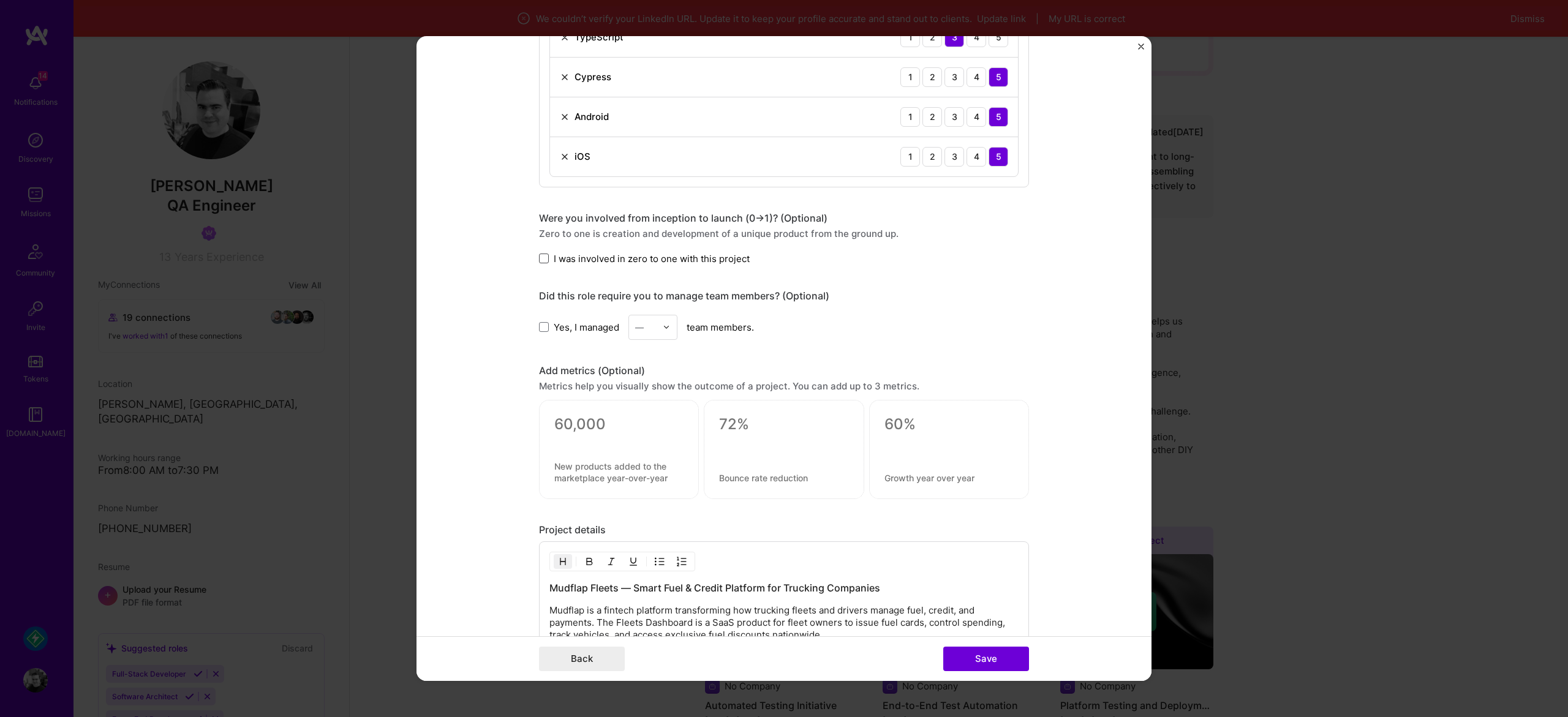
click at [546, 261] on span at bounding box center [543, 258] width 10 height 10
click at [0, 0] on input "I was involved in zero to one with this project" at bounding box center [0, 0] width 0 height 0
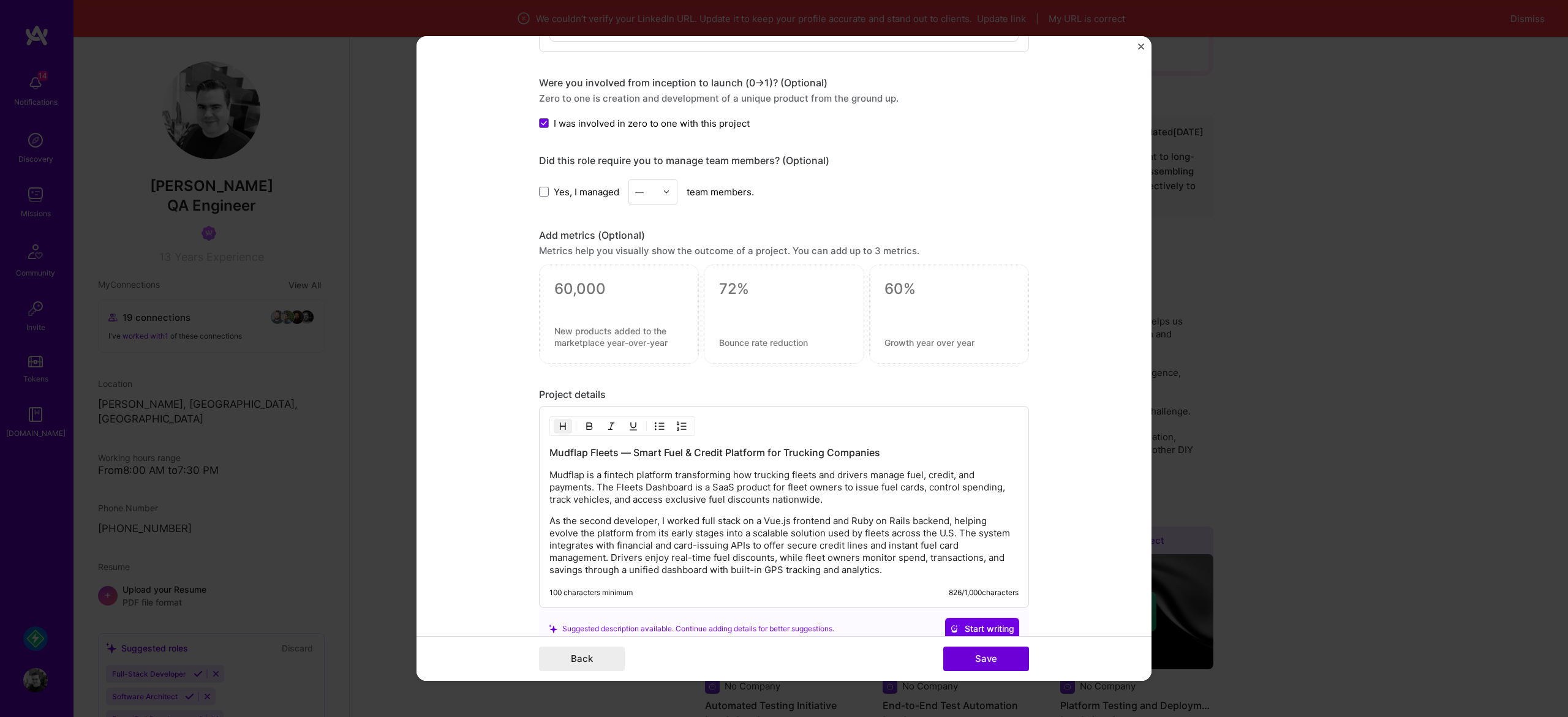
scroll to position [1162, 0]
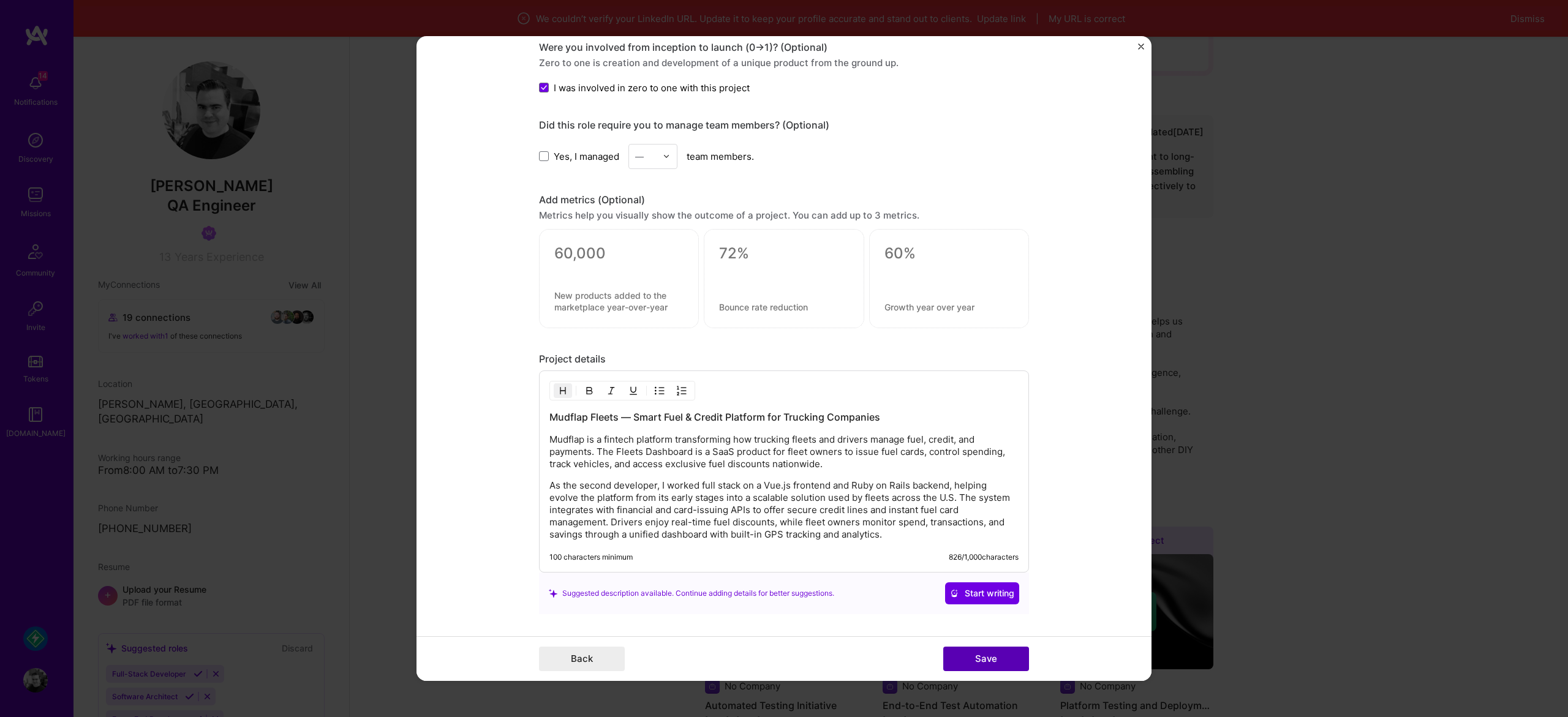
click at [995, 656] on button "Save" at bounding box center [986, 659] width 86 height 24
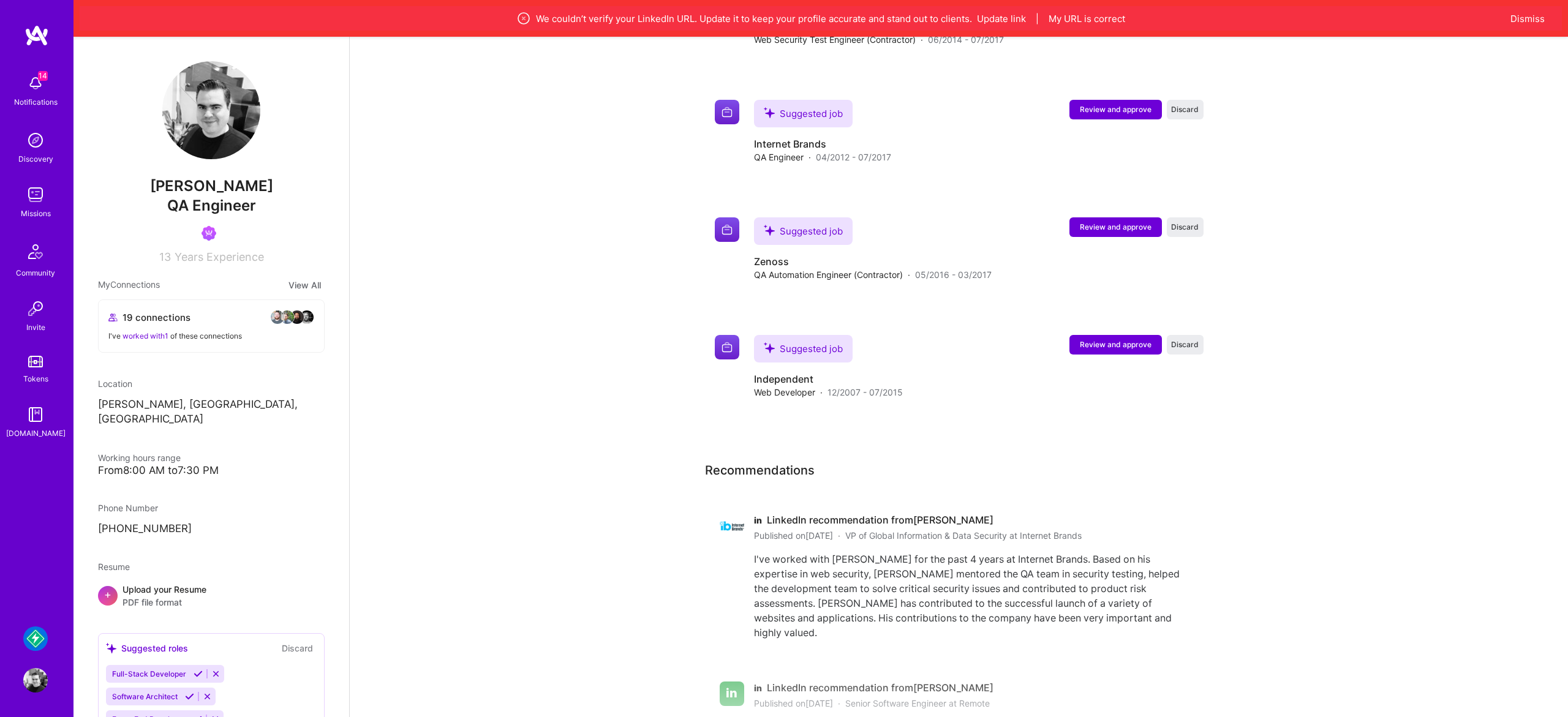
scroll to position [1773, 0]
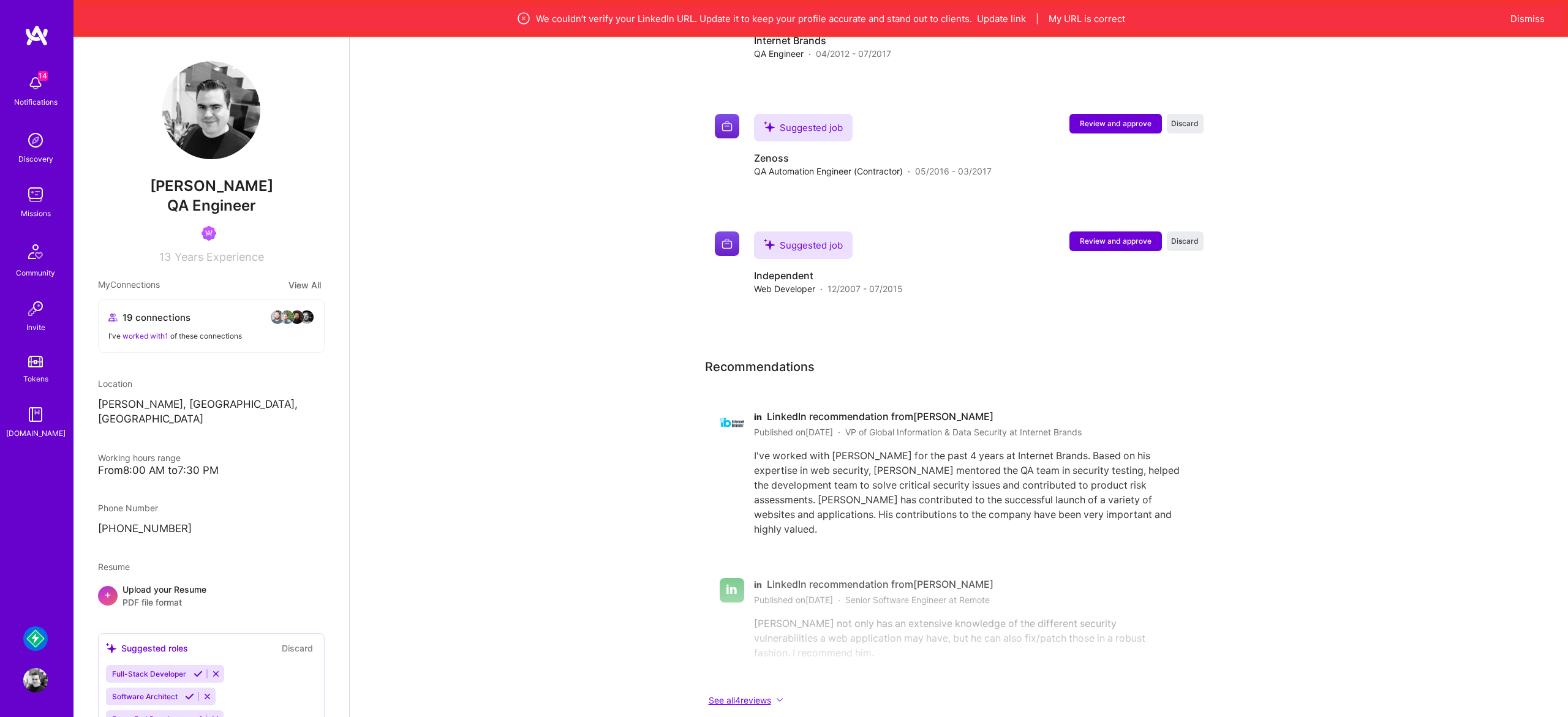
click at [766, 693] on button "See all 4 reviews" at bounding box center [950, 700] width 490 height 14
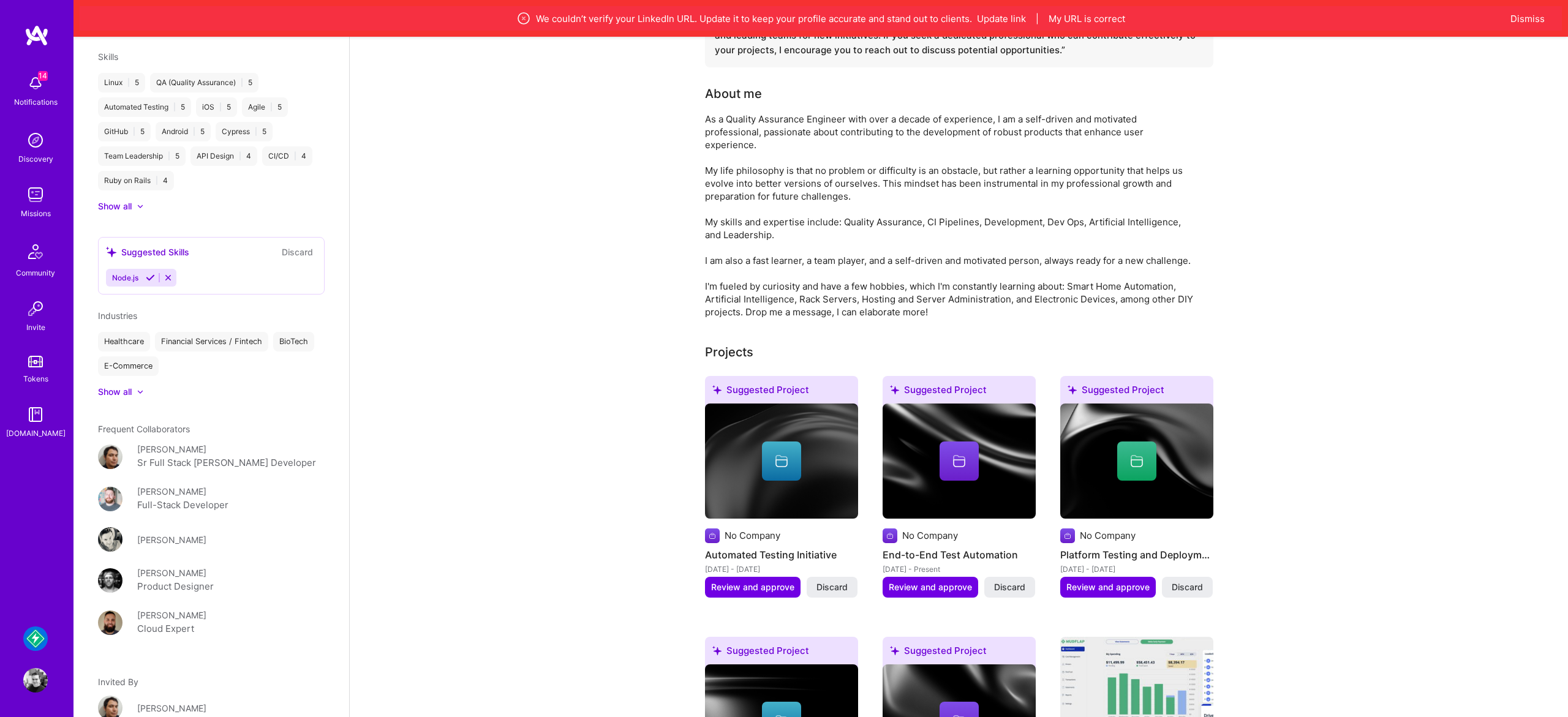
scroll to position [785, 0]
